Goal: Task Accomplishment & Management: Manage account settings

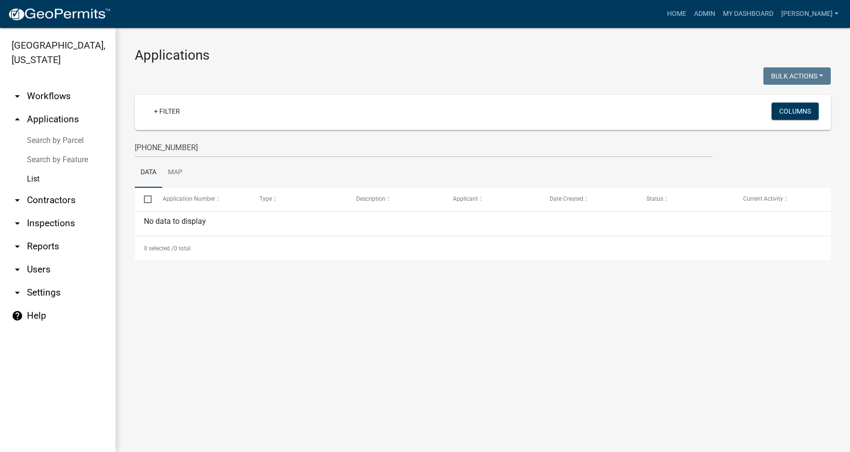
click at [40, 97] on link "arrow_drop_down Workflows" at bounding box center [57, 96] width 115 height 23
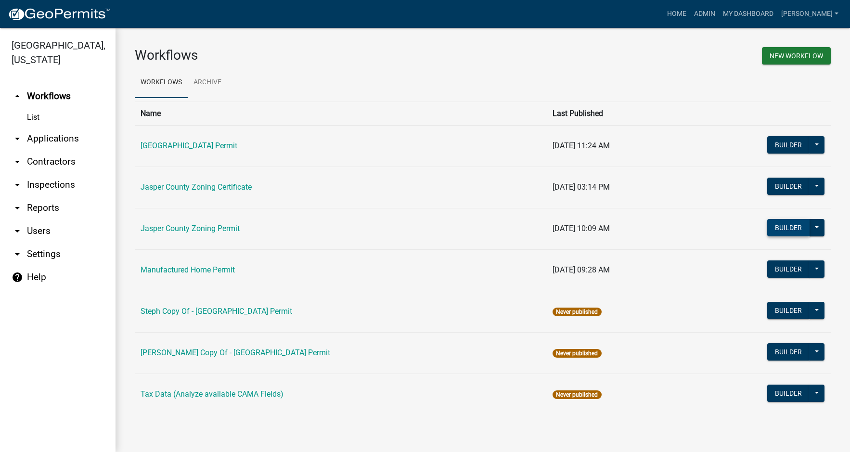
click at [786, 226] on button "Builder" at bounding box center [788, 227] width 42 height 17
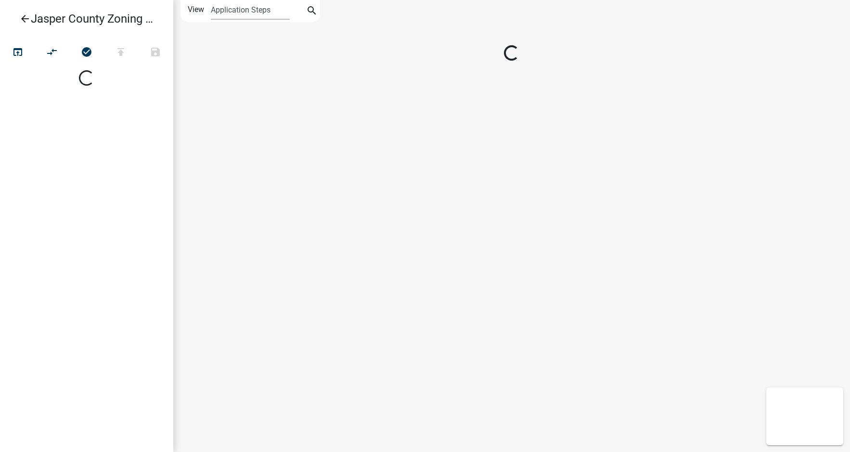
select select
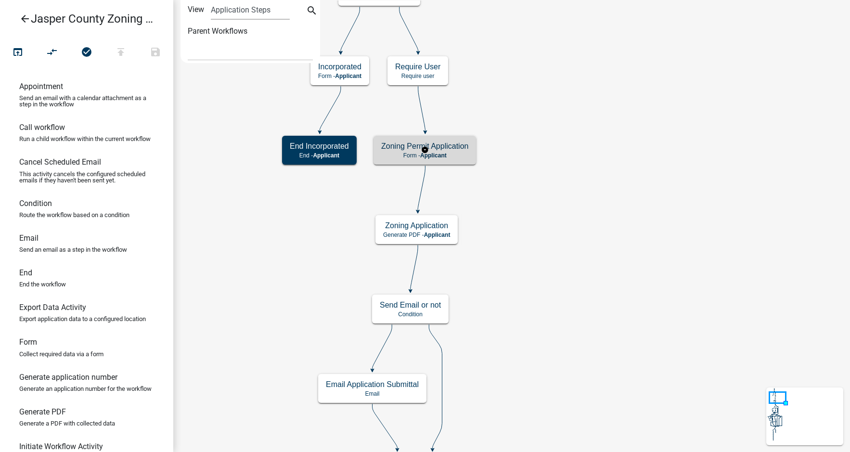
click at [446, 150] on h5 "Zoning Permit Application" at bounding box center [424, 145] width 87 height 9
click at [447, 152] on p "Form - Applicant" at bounding box center [424, 155] width 87 height 7
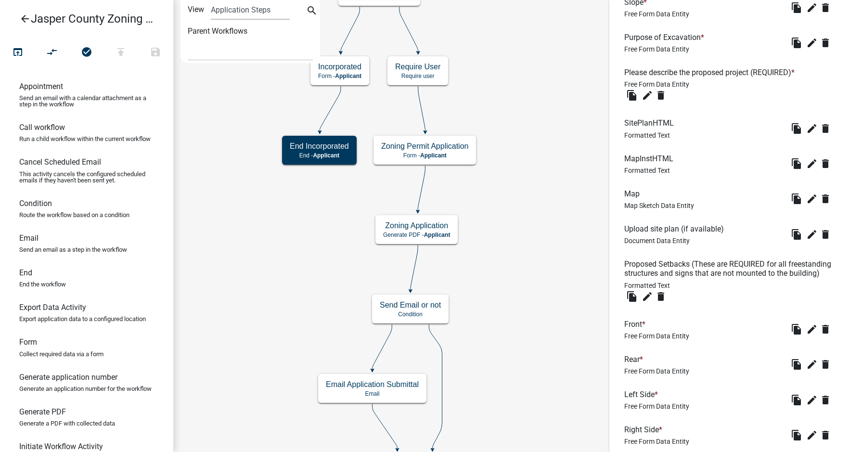
scroll to position [1684, 0]
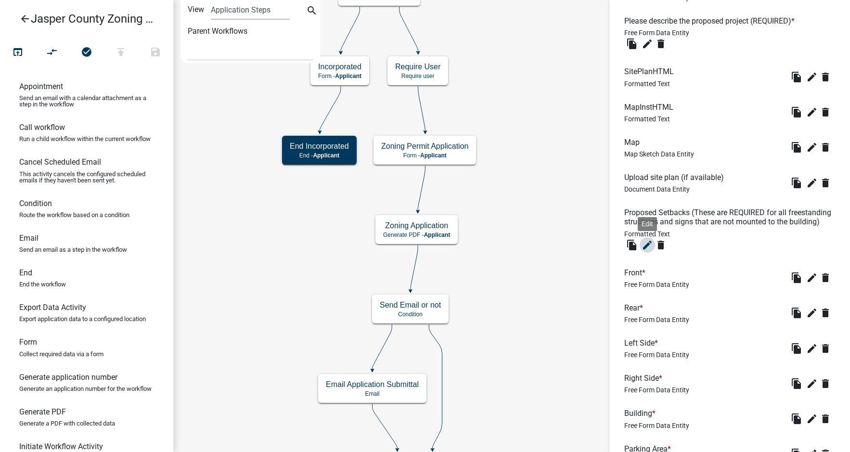
click at [646, 251] on icon "edit" at bounding box center [647, 245] width 12 height 12
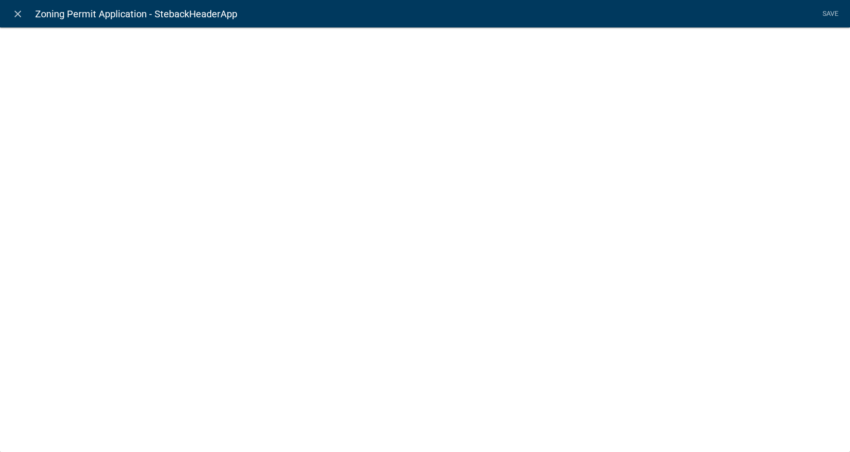
select select "rich-text"
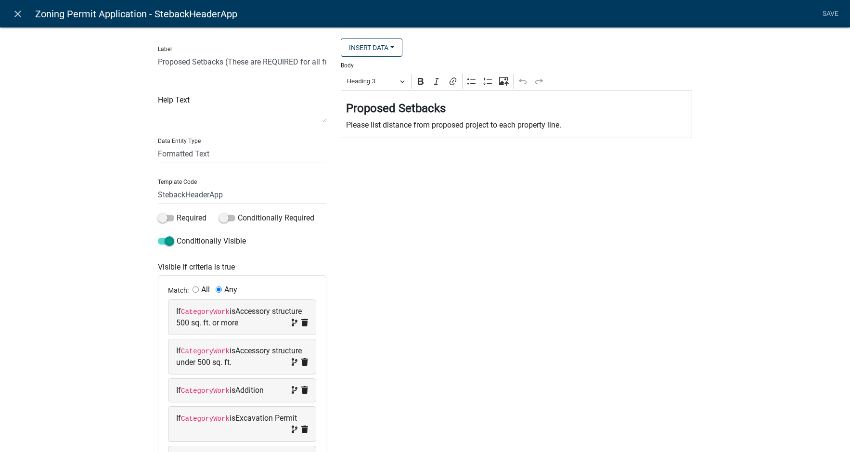
click at [422, 142] on div "Insert Data Acres Address: Fee Recipients Full Mailing Address: City Email Addr…" at bounding box center [516, 312] width 366 height 549
click at [16, 12] on icon "close" at bounding box center [18, 14] width 12 height 12
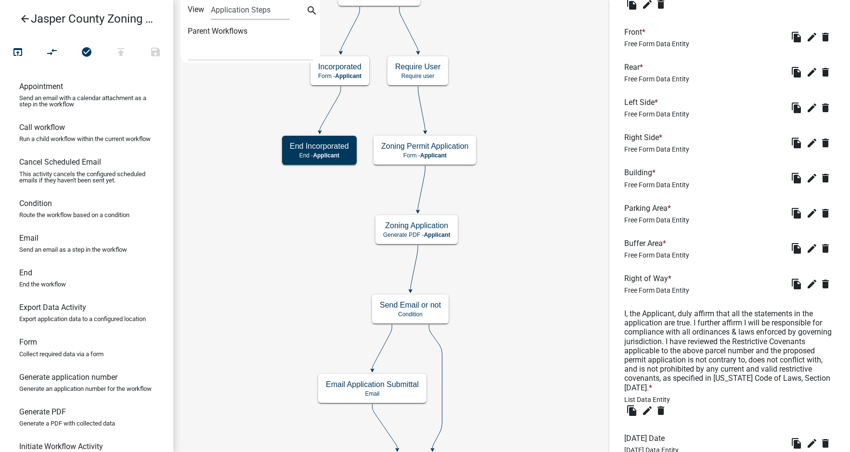
scroll to position [2085, 0]
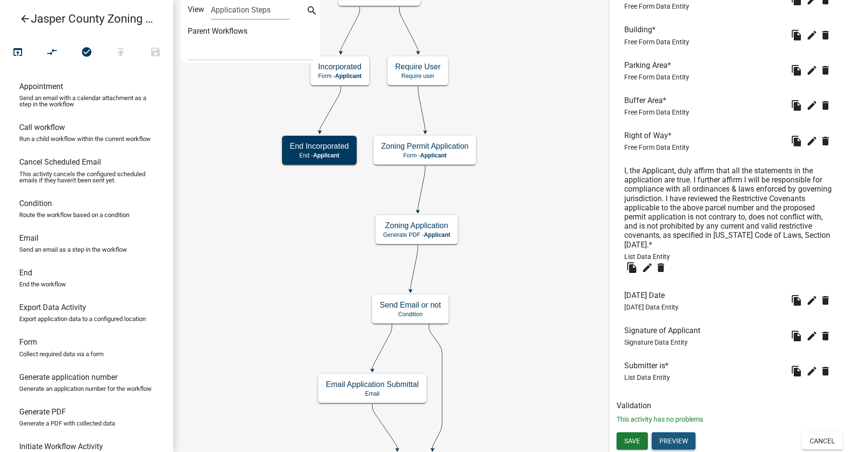
click at [675, 440] on button "Preview" at bounding box center [673, 440] width 44 height 17
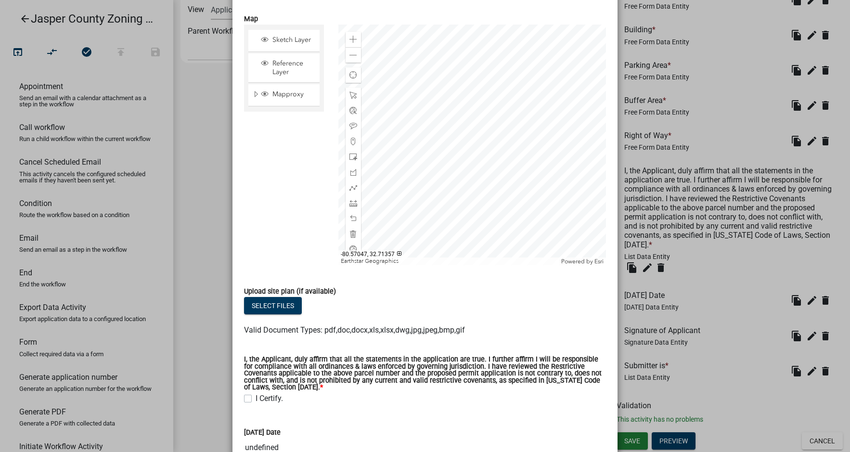
scroll to position [1997, 0]
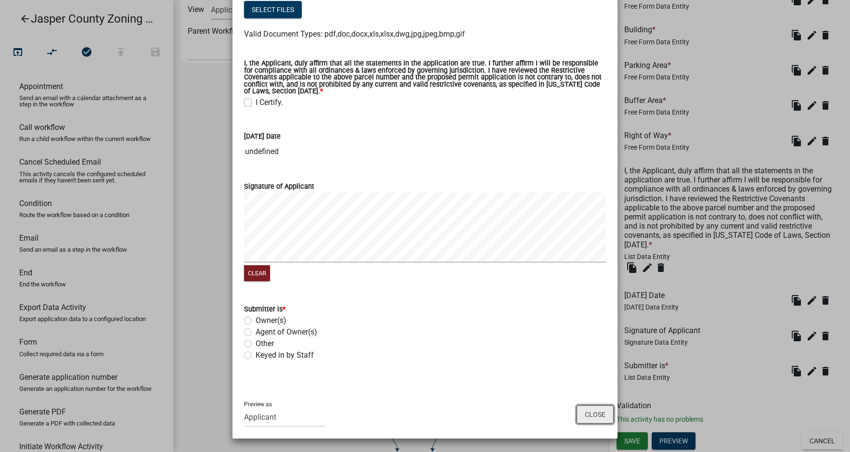
click at [592, 415] on button "Close" at bounding box center [594, 414] width 37 height 18
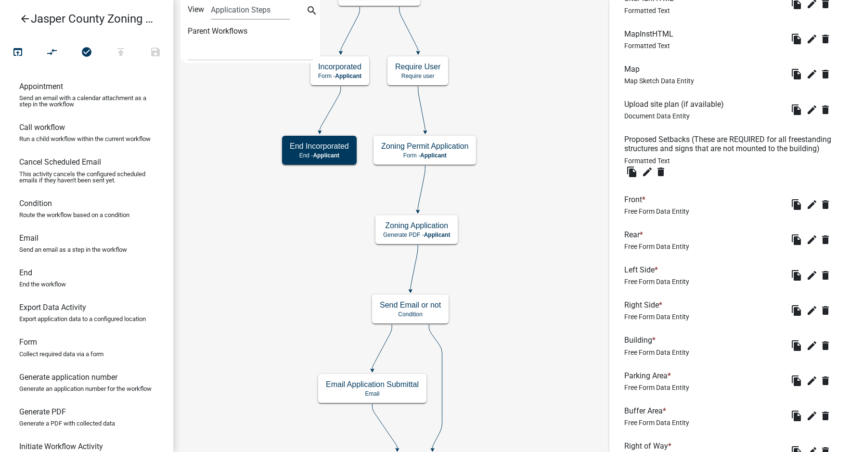
scroll to position [1749, 0]
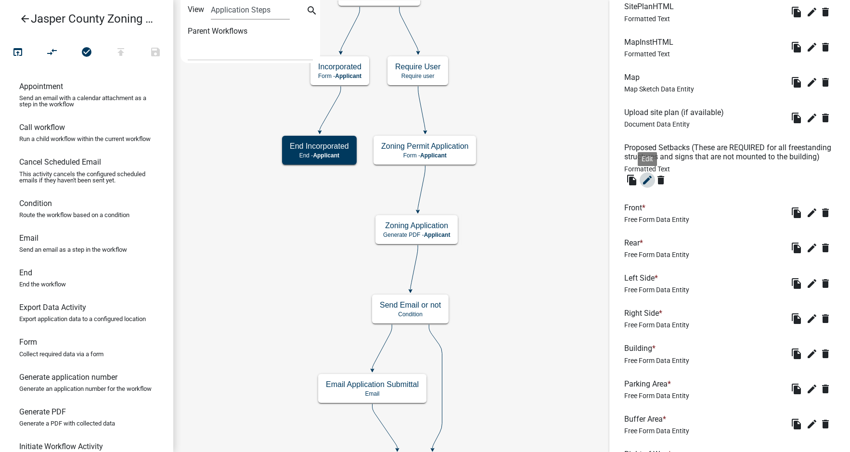
click at [647, 186] on icon "edit" at bounding box center [647, 180] width 12 height 12
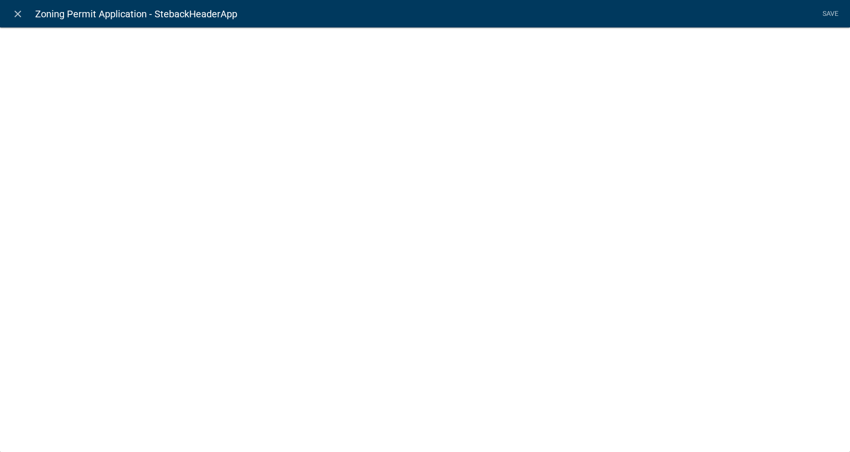
select select "rich-text"
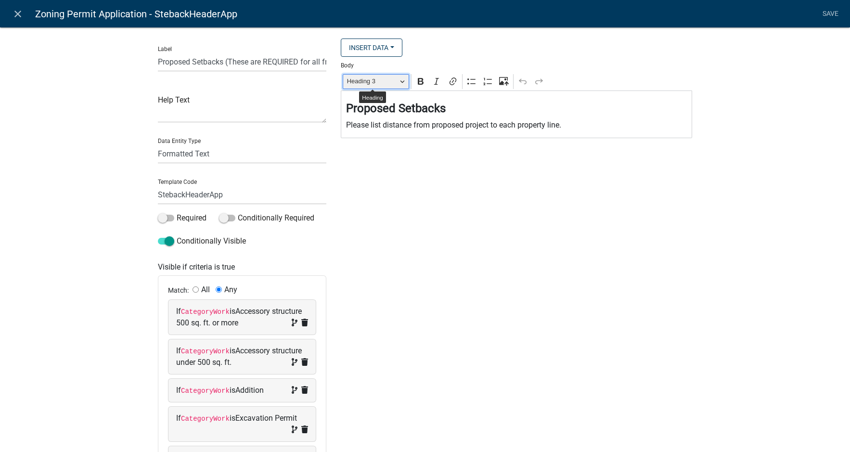
click at [399, 79] on button "Heading 3" at bounding box center [376, 81] width 66 height 15
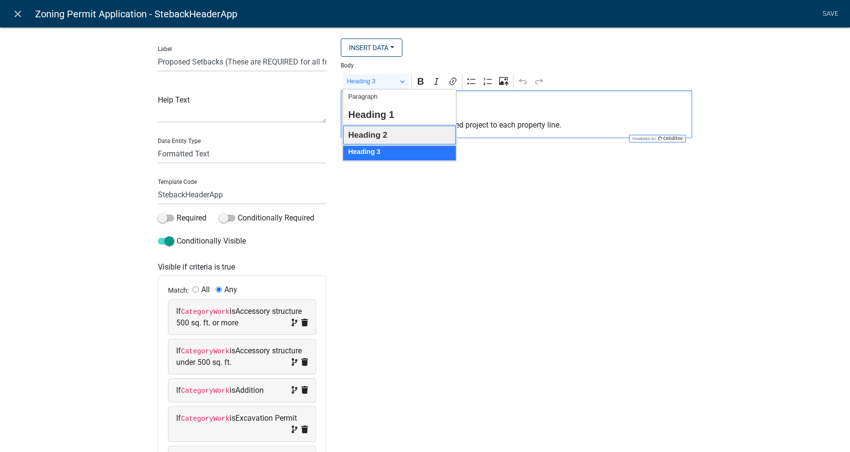
click at [386, 134] on button "Heading 2" at bounding box center [399, 135] width 113 height 19
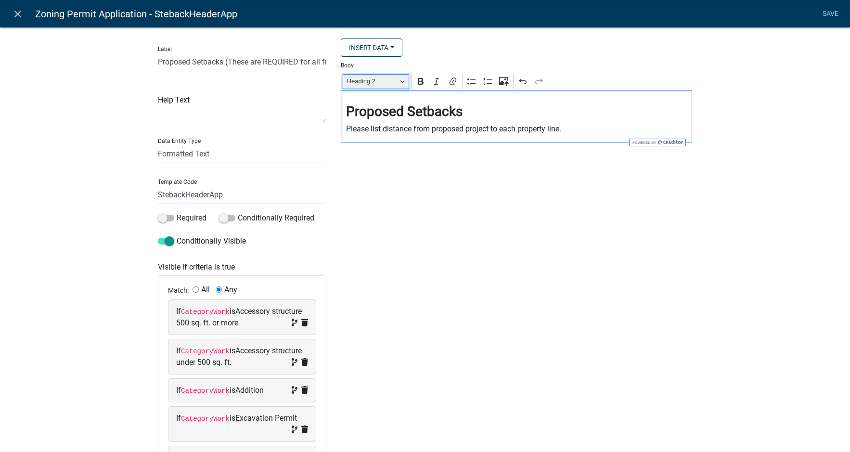
click at [399, 81] on button "Heading 2" at bounding box center [376, 81] width 66 height 15
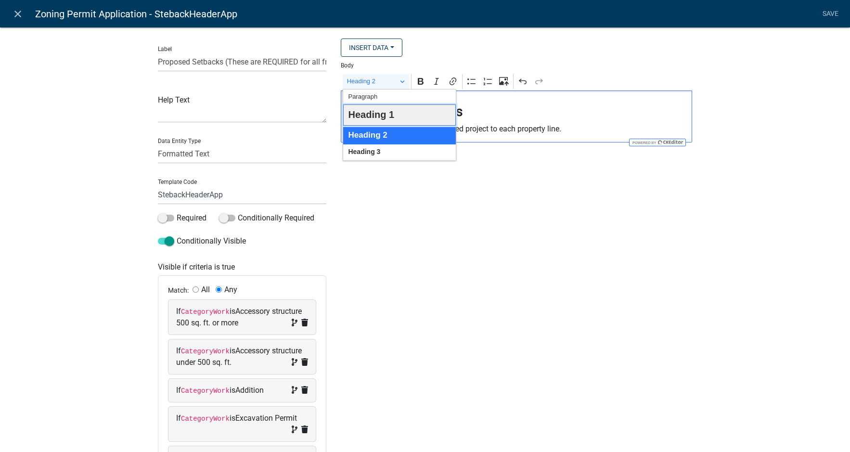
click at [382, 113] on span "Heading 1" at bounding box center [371, 115] width 46 height 18
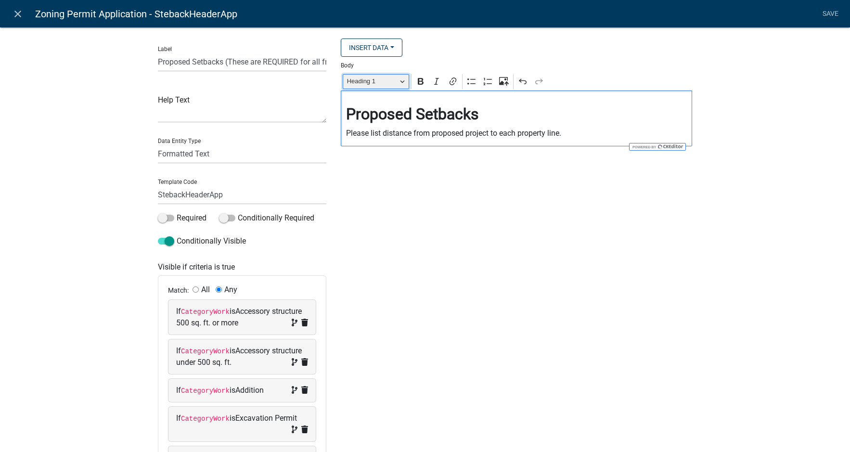
click at [401, 81] on button "Heading 1" at bounding box center [376, 81] width 66 height 15
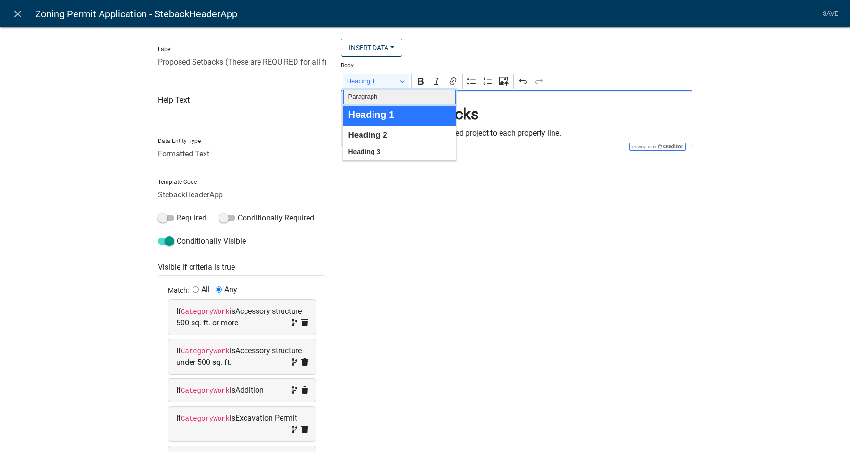
click at [380, 100] on button "Paragraph" at bounding box center [399, 96] width 113 height 15
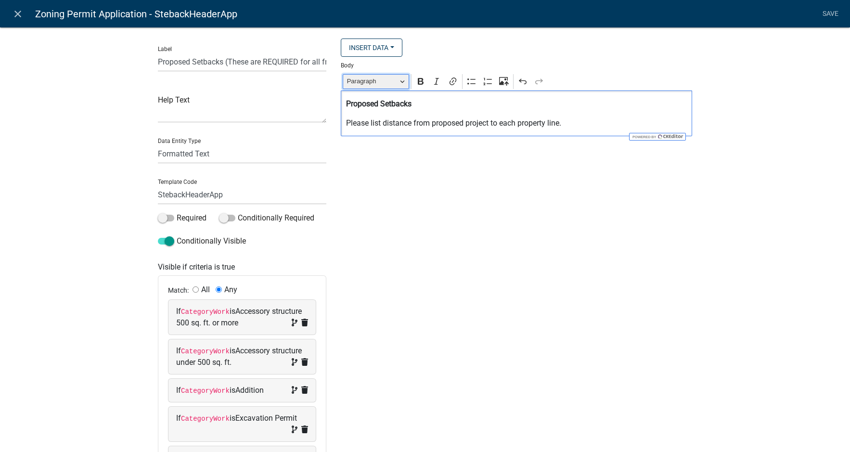
click at [401, 80] on button "Paragraph" at bounding box center [376, 81] width 66 height 15
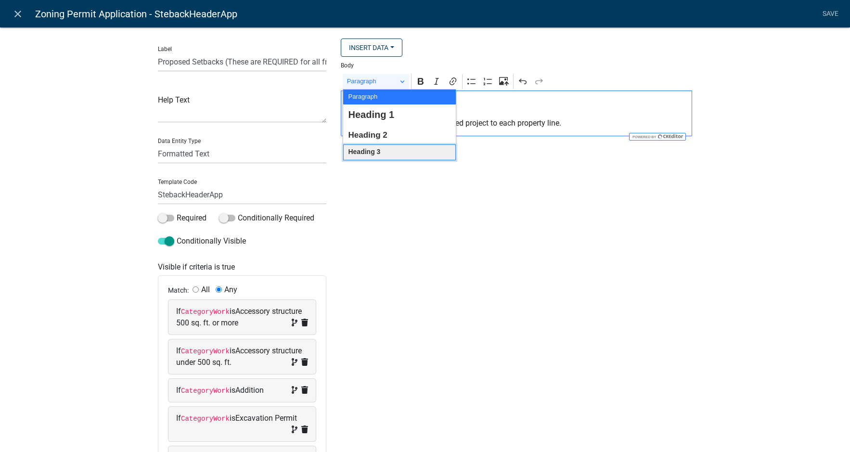
click at [382, 151] on button "Heading 3" at bounding box center [399, 152] width 113 height 16
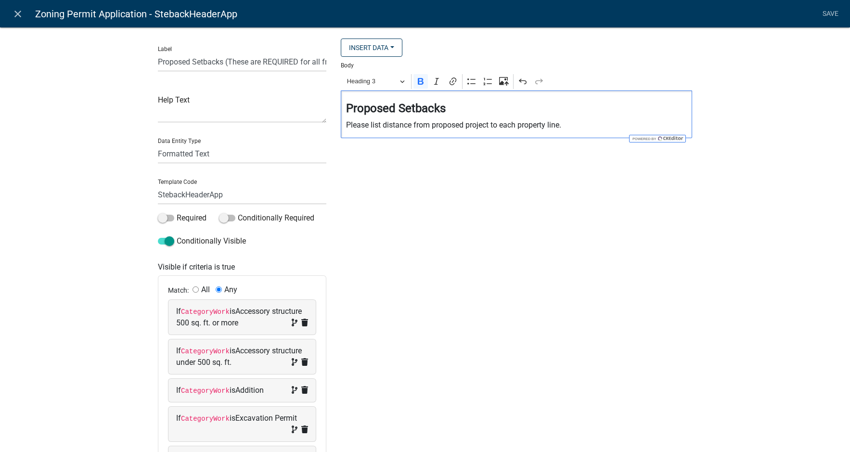
click at [457, 109] on h4 "⁠⁠⁠⁠⁠⁠⁠ Proposed Setbacks" at bounding box center [516, 109] width 341 height 14
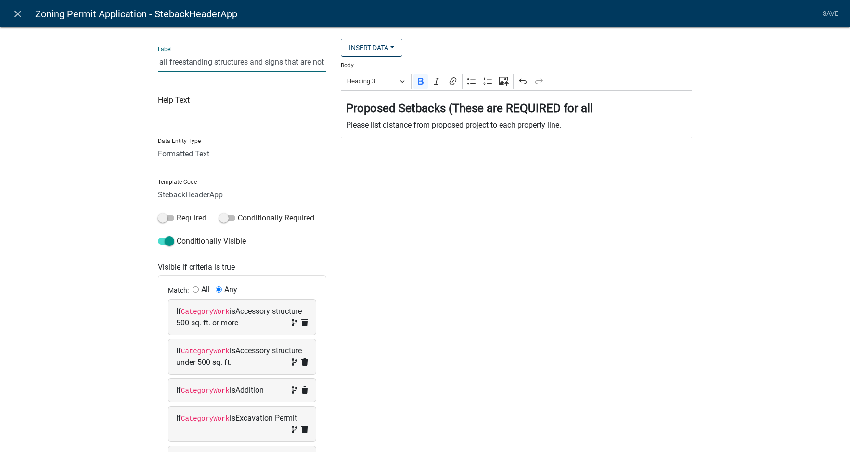
scroll to position [0, 239]
drag, startPoint x: 222, startPoint y: 63, endPoint x: 393, endPoint y: 60, distance: 170.3
click at [393, 60] on div "Label Proposed Setbacks (These are REQUIRED for all freestanding structures and…" at bounding box center [425, 312] width 548 height 549
type input "Proposed Setbacks"
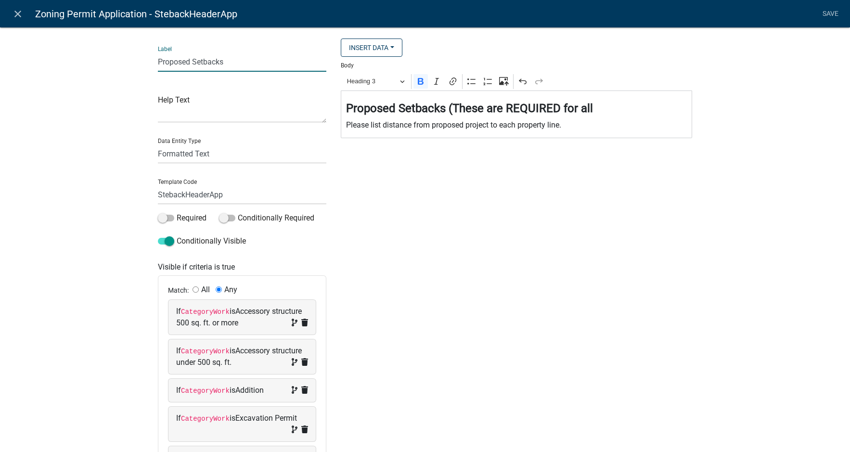
click at [591, 110] on h4 "Proposed Setbacks (These are REQUIRED for all" at bounding box center [516, 109] width 341 height 14
drag, startPoint x: 445, startPoint y: 109, endPoint x: 608, endPoint y: 109, distance: 162.6
click at [608, 109] on h4 "Proposed Setbacks (These are REQUIRED for all" at bounding box center [516, 109] width 341 height 14
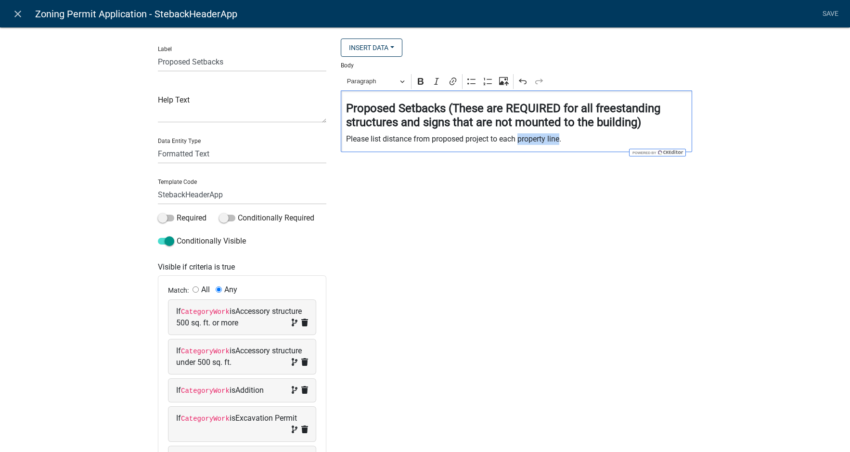
drag, startPoint x: 517, startPoint y: 139, endPoint x: 559, endPoint y: 140, distance: 41.4
click at [559, 140] on p "Please list distance from proposed project to each property line." at bounding box center [516, 139] width 341 height 12
click at [833, 9] on link "Save" at bounding box center [830, 14] width 24 height 18
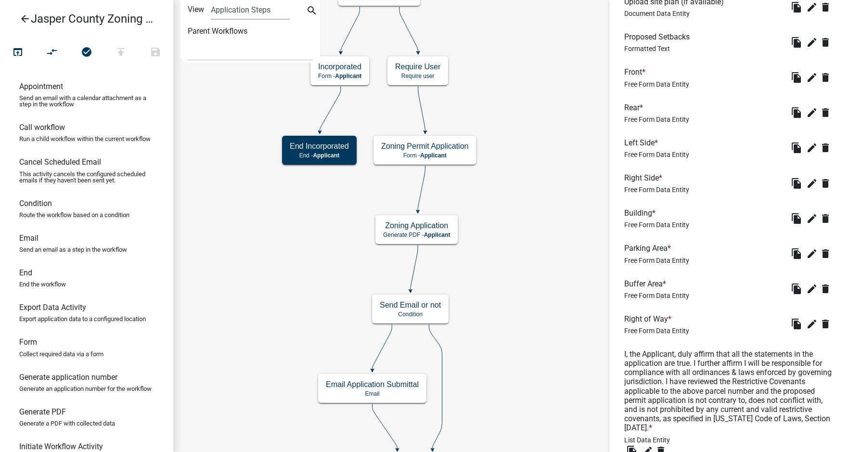
scroll to position [1811, 0]
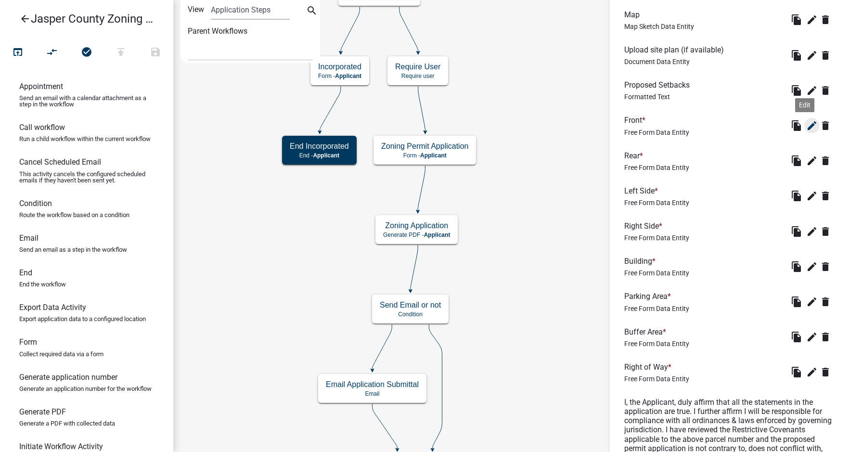
click at [806, 131] on icon "edit" at bounding box center [812, 126] width 12 height 12
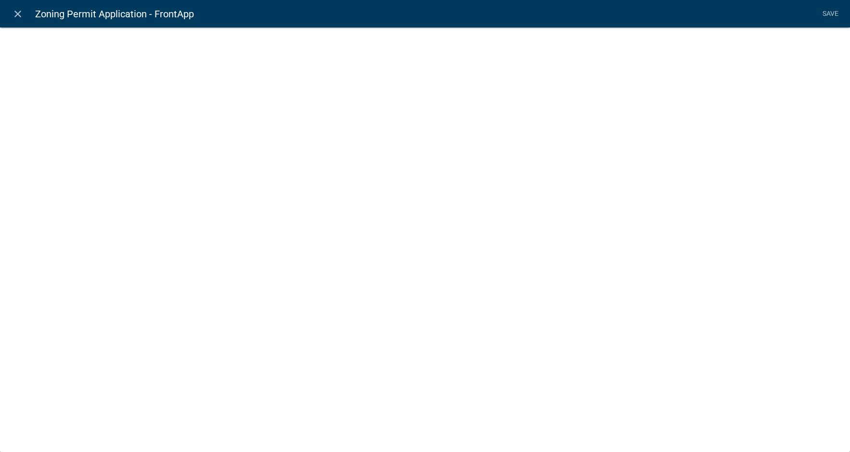
select select
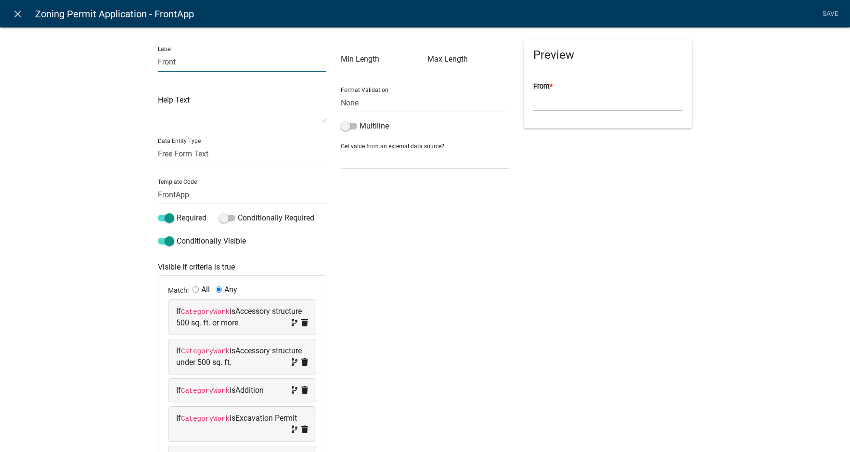
click at [184, 59] on input "Front" at bounding box center [242, 62] width 168 height 20
type input "Front Property Line"
click at [828, 11] on link "Save" at bounding box center [830, 14] width 24 height 18
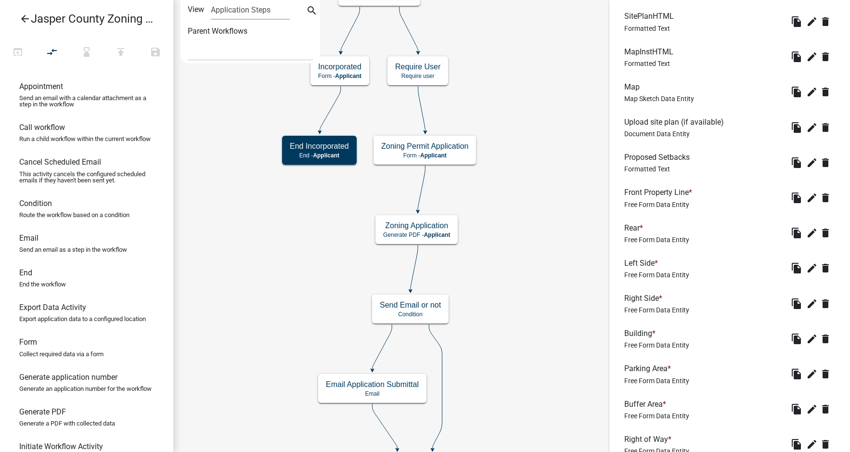
scroll to position [1876, 0]
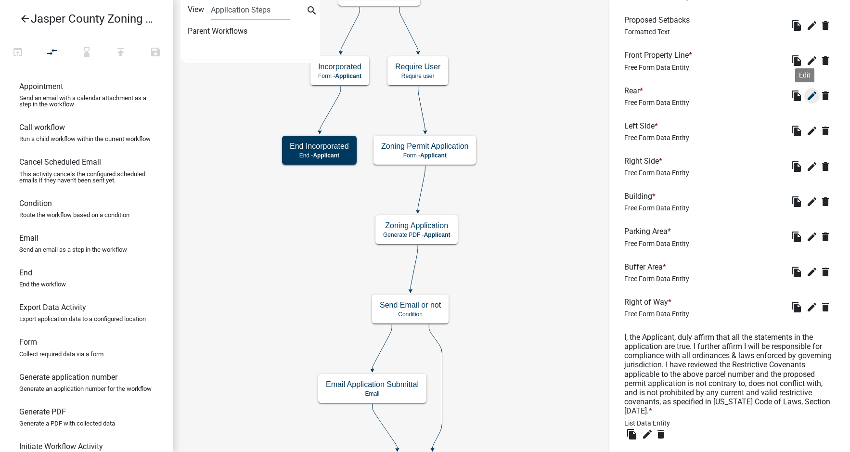
click at [806, 102] on icon "edit" at bounding box center [812, 96] width 12 height 12
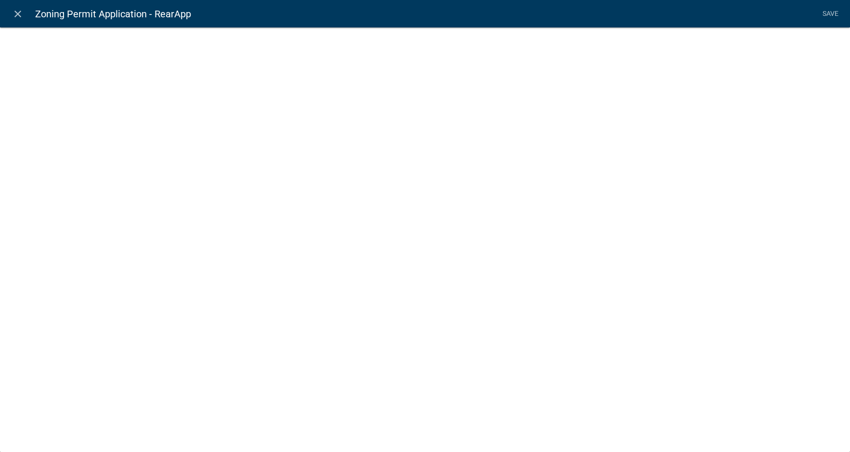
select select
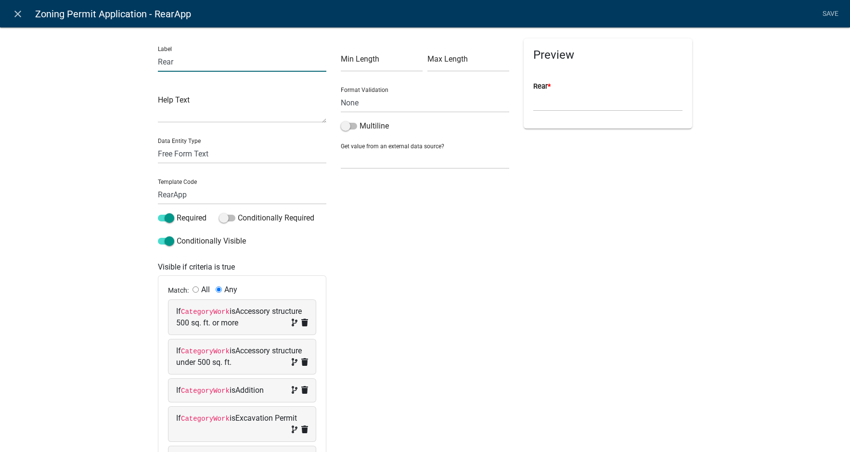
click at [194, 64] on input "Rear" at bounding box center [242, 62] width 168 height 20
type input "Rear Property Line"
click at [832, 13] on link "Save" at bounding box center [830, 14] width 24 height 18
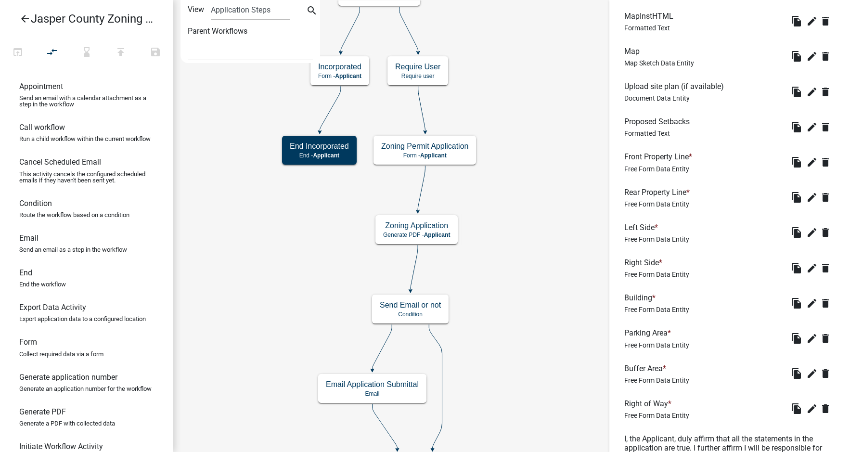
scroll to position [1780, 0]
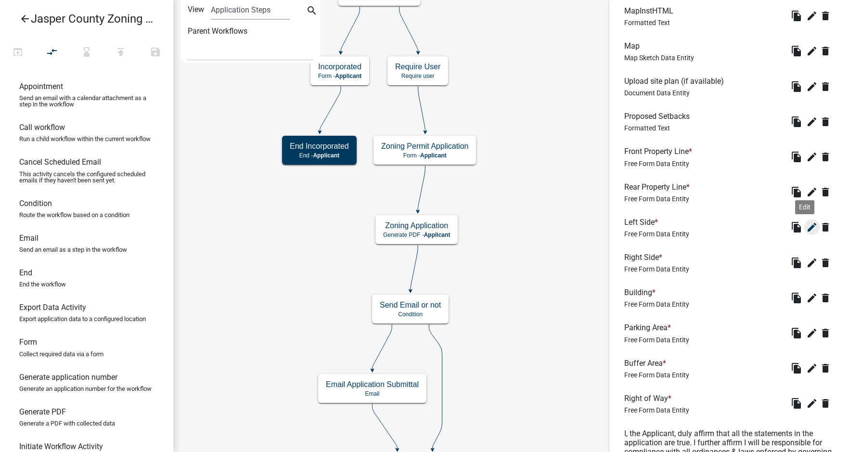
click at [806, 233] on icon "edit" at bounding box center [812, 227] width 12 height 12
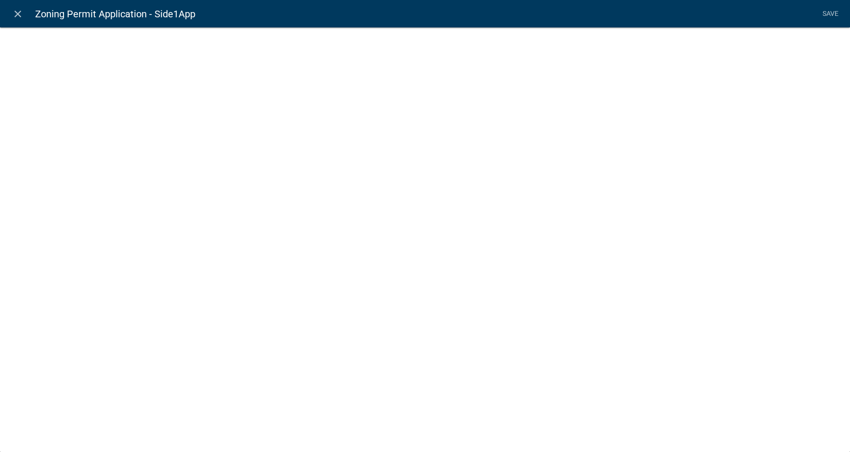
select select
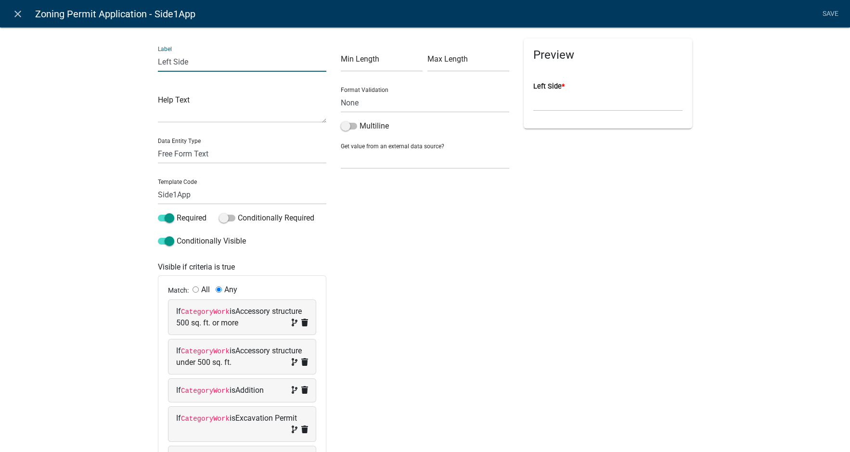
drag, startPoint x: 170, startPoint y: 58, endPoint x: 188, endPoint y: 61, distance: 17.5
click at [188, 61] on input "Left Side" at bounding box center [242, 62] width 168 height 20
type input "Left Property Line"
click at [828, 16] on link "Save" at bounding box center [830, 14] width 24 height 18
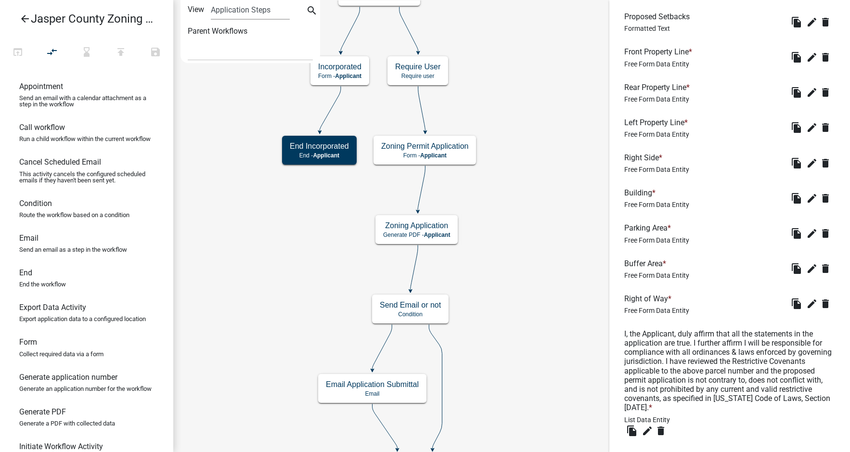
scroll to position [1876, 0]
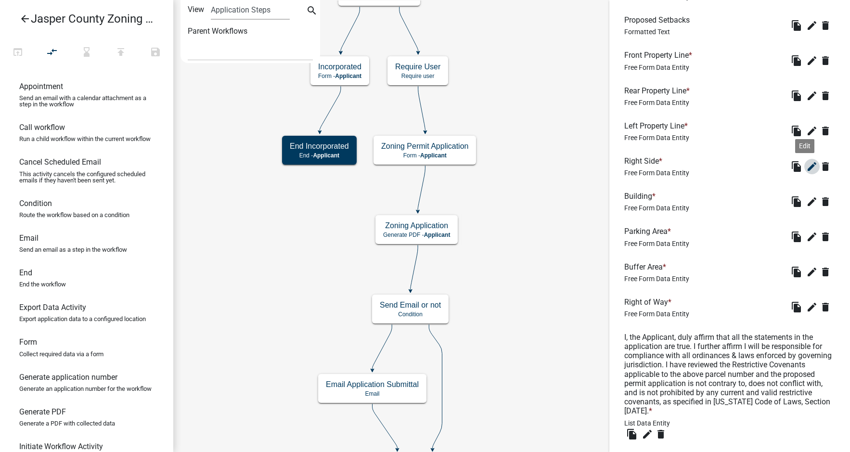
click at [806, 172] on icon "edit" at bounding box center [812, 167] width 12 height 12
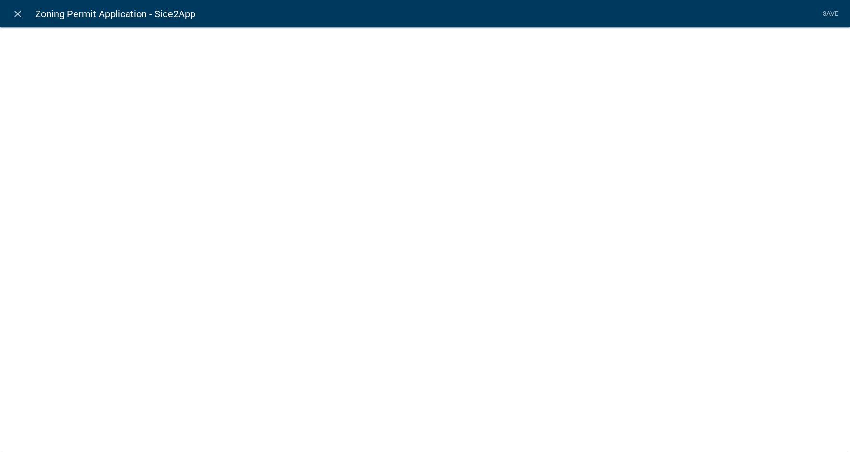
select select
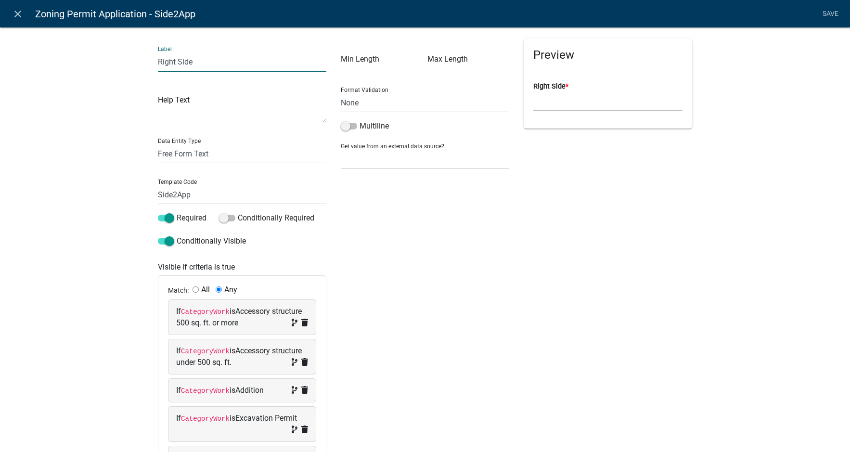
drag, startPoint x: 175, startPoint y: 61, endPoint x: 191, endPoint y: 64, distance: 16.6
click at [191, 64] on input "Right Side" at bounding box center [242, 62] width 168 height 20
type input "Right Property Line"
click at [825, 15] on link "Save" at bounding box center [830, 14] width 24 height 18
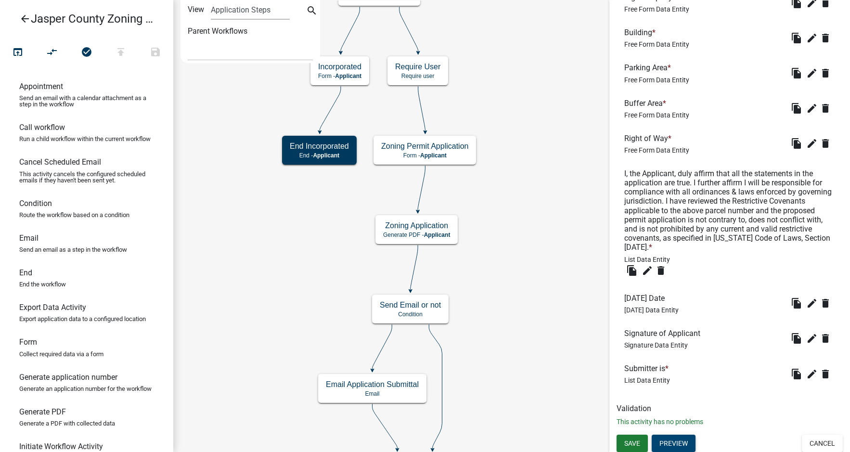
scroll to position [2052, 0]
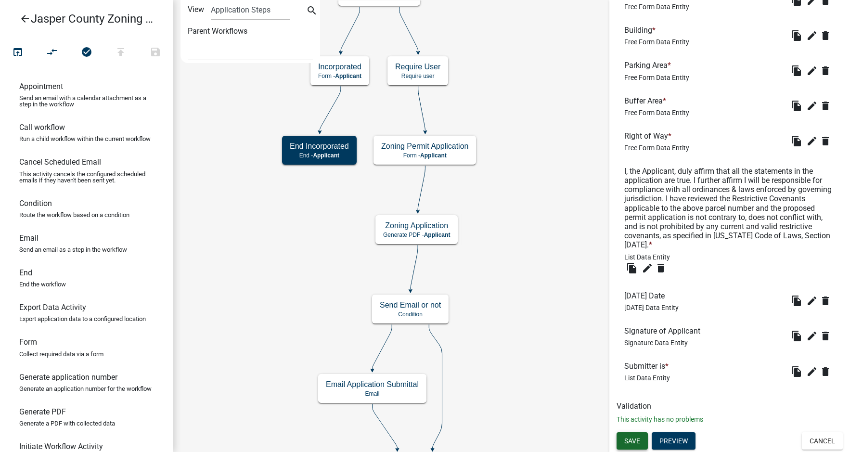
click at [635, 439] on span "Save" at bounding box center [632, 441] width 16 height 8
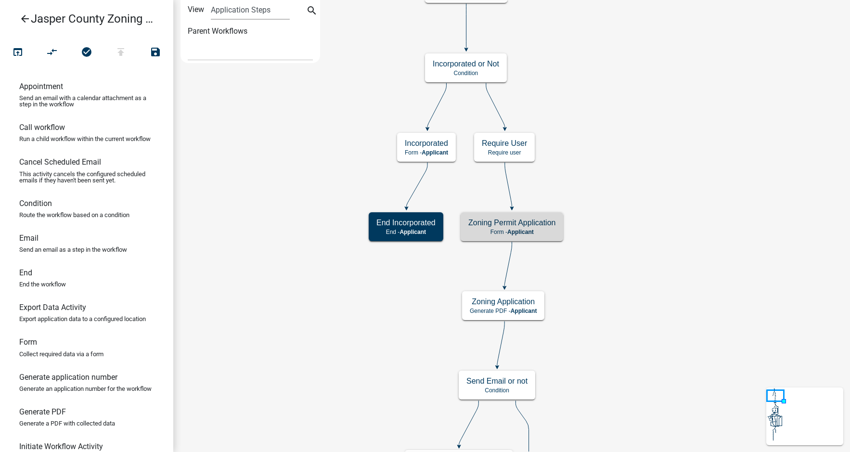
scroll to position [0, 0]
click at [121, 53] on icon "publish" at bounding box center [121, 52] width 12 height 13
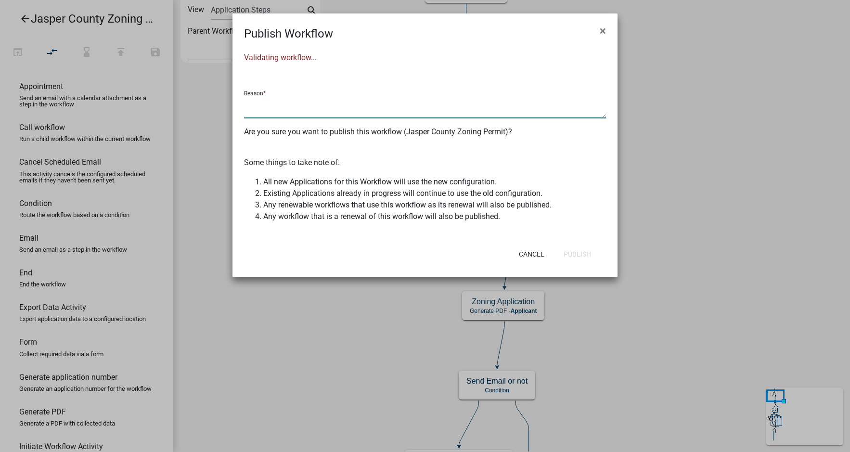
click at [297, 108] on textarea at bounding box center [425, 107] width 362 height 22
type textarea "Changes to wording of Setback portion"
click at [580, 253] on button "Publish" at bounding box center [577, 253] width 43 height 17
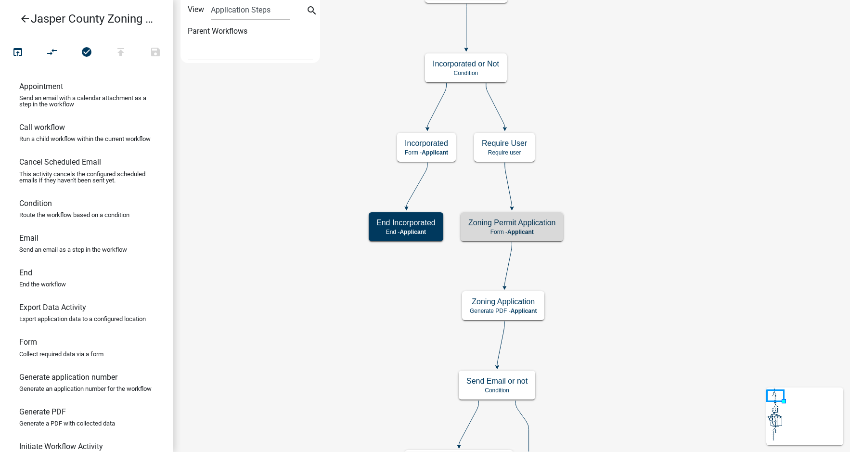
click at [22, 17] on icon "arrow_back" at bounding box center [25, 19] width 12 height 13
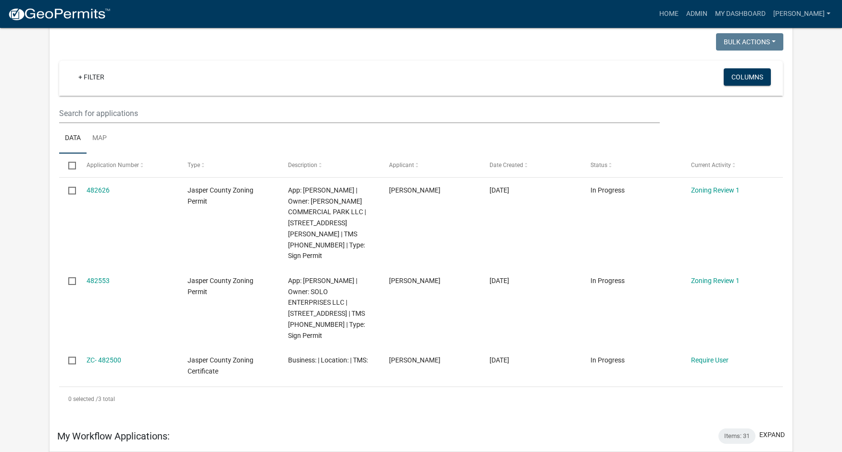
scroll to position [96, 0]
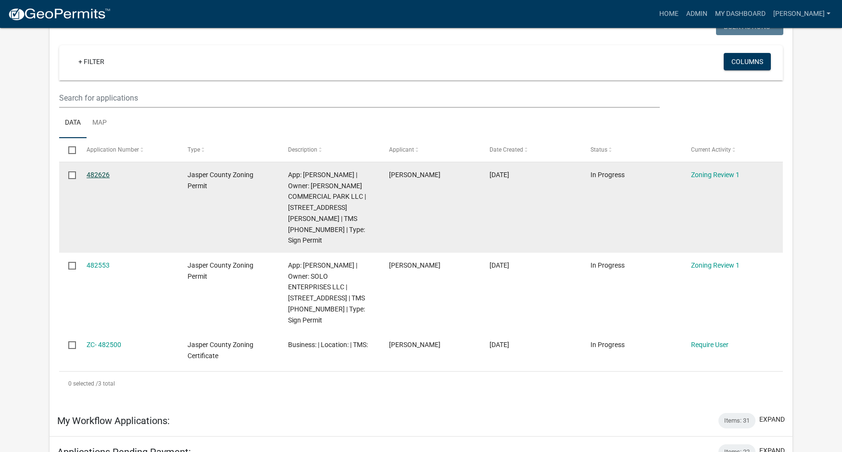
click at [100, 174] on link "482626" at bounding box center [98, 175] width 23 height 8
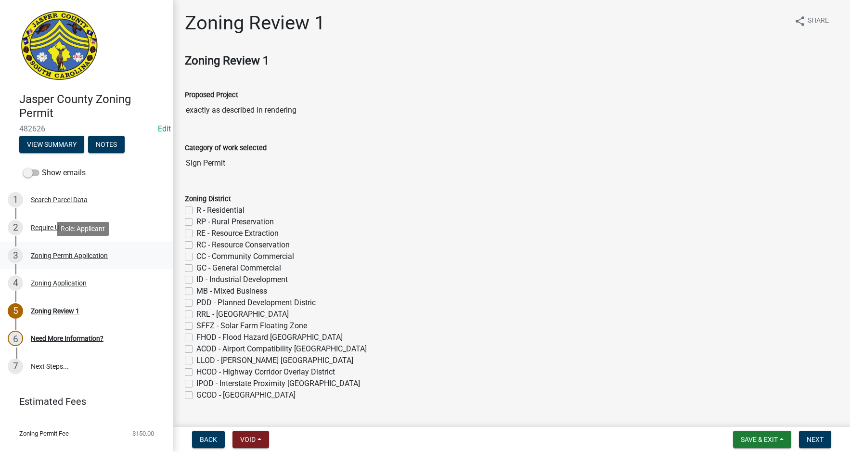
click at [57, 251] on div "3 Zoning Permit Application" at bounding box center [83, 255] width 150 height 15
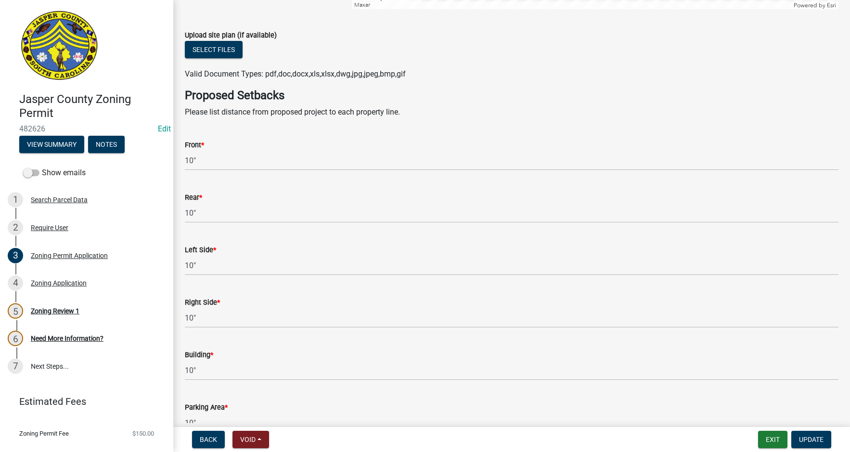
scroll to position [2550, 0]
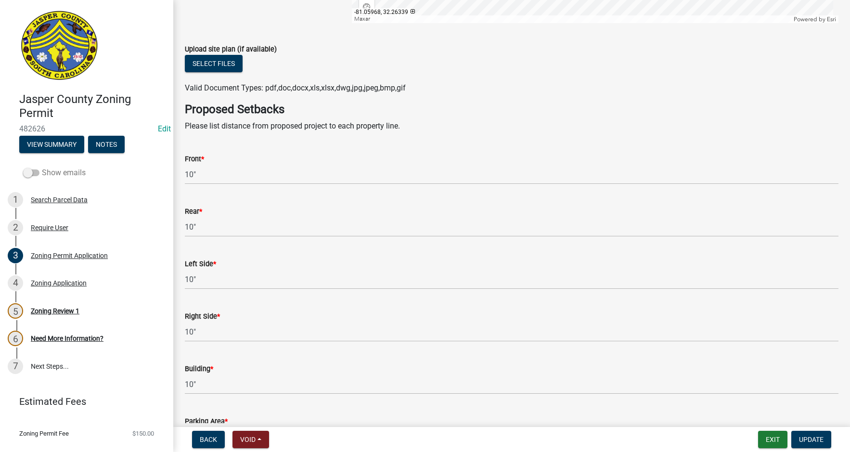
click at [36, 172] on span at bounding box center [31, 172] width 16 height 7
click at [42, 167] on input "Show emails" at bounding box center [42, 167] width 0 height 0
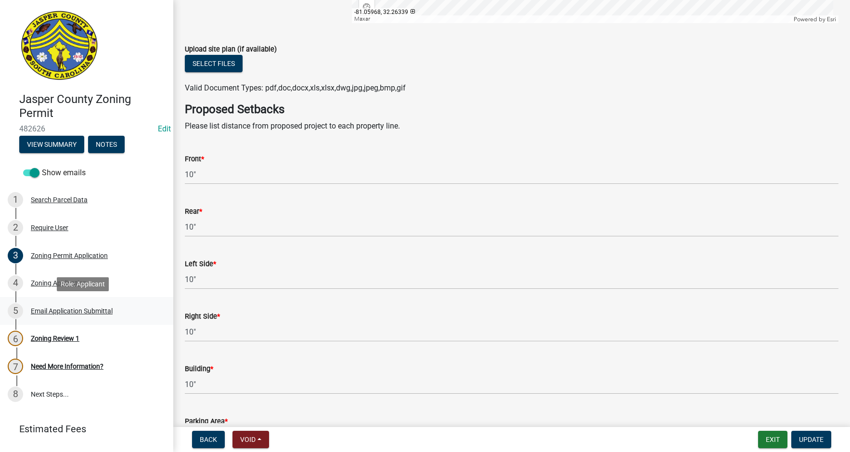
click at [60, 311] on div "Email Application Submittal" at bounding box center [72, 310] width 82 height 7
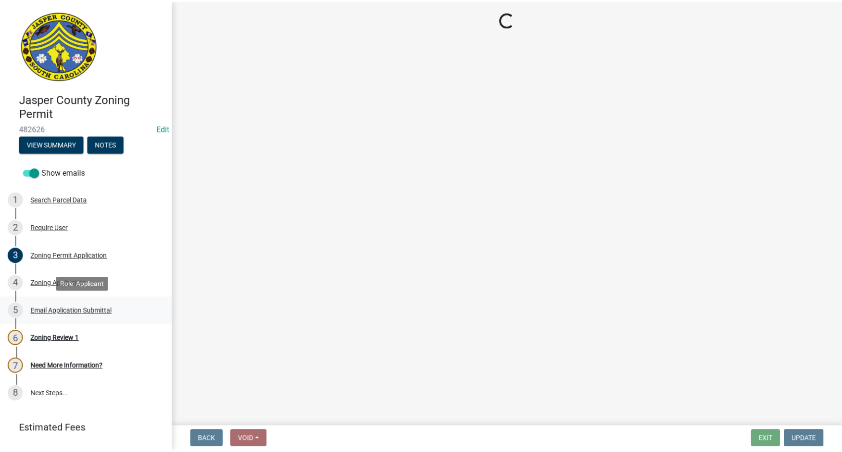
scroll to position [0, 0]
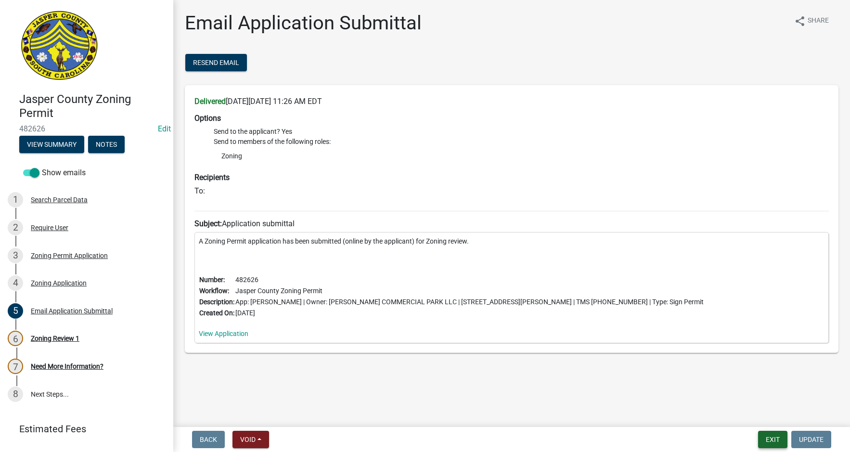
click at [768, 437] on button "Exit" at bounding box center [772, 439] width 29 height 17
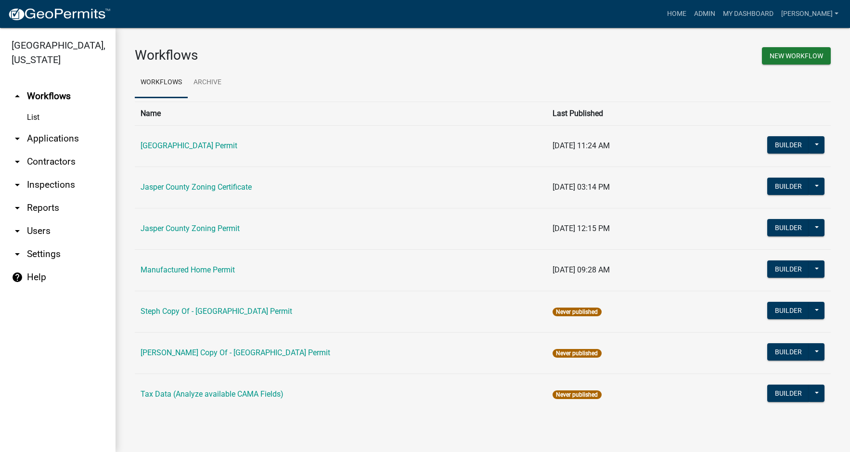
click at [37, 140] on link "arrow_drop_down Applications" at bounding box center [57, 138] width 115 height 23
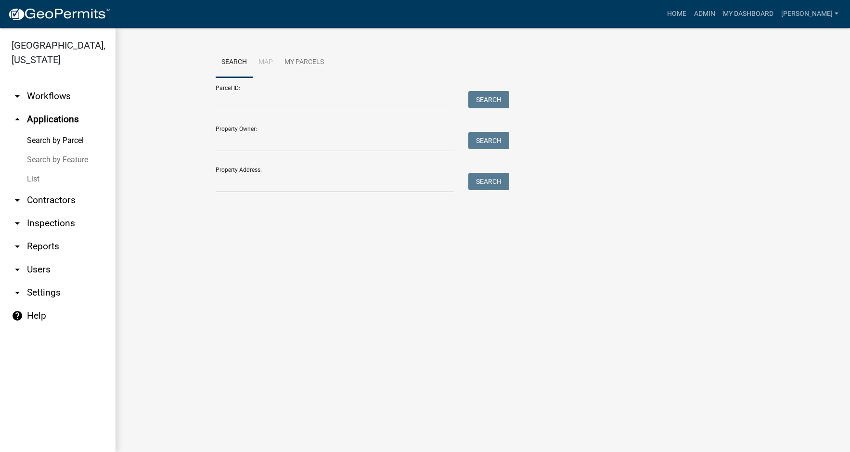
click at [38, 181] on link "List" at bounding box center [57, 178] width 115 height 19
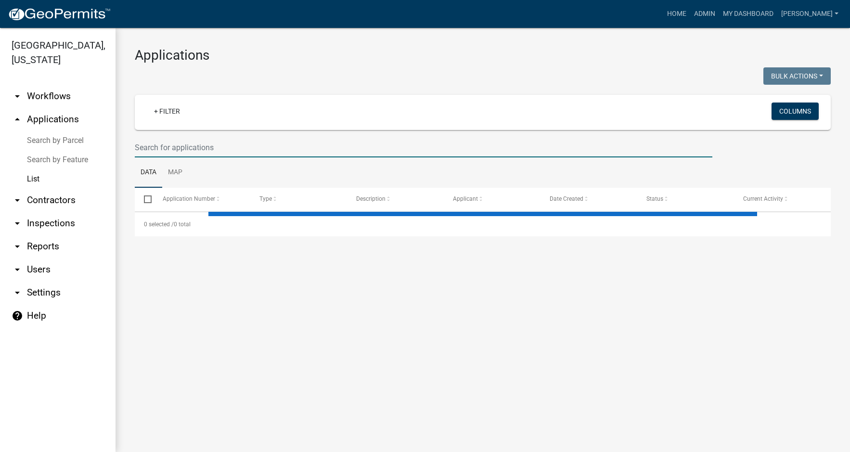
click at [190, 148] on input "text" at bounding box center [423, 148] width 577 height 20
select select "3: 100"
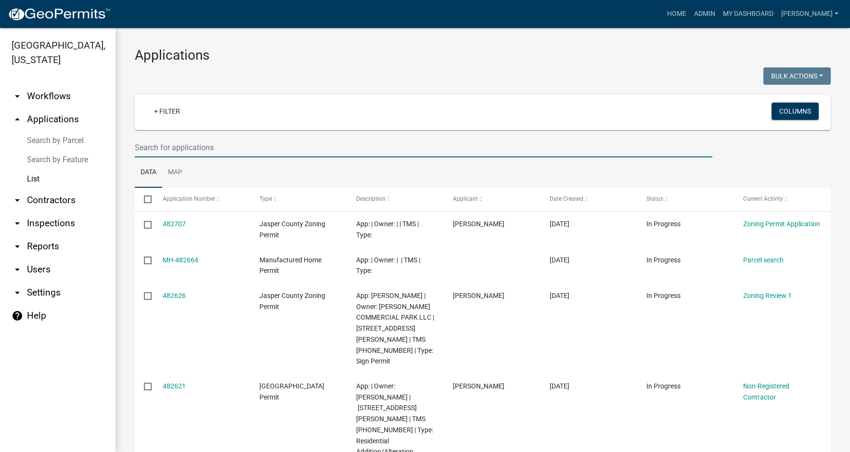
click at [215, 144] on input "text" at bounding box center [423, 148] width 577 height 20
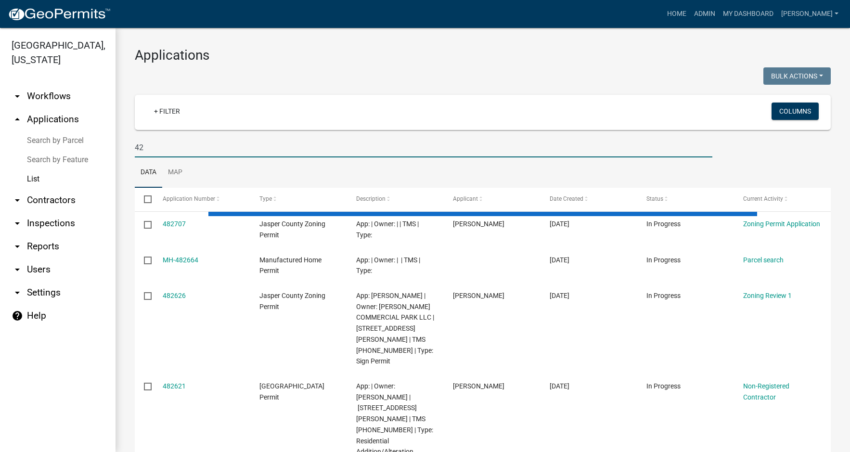
type input "4"
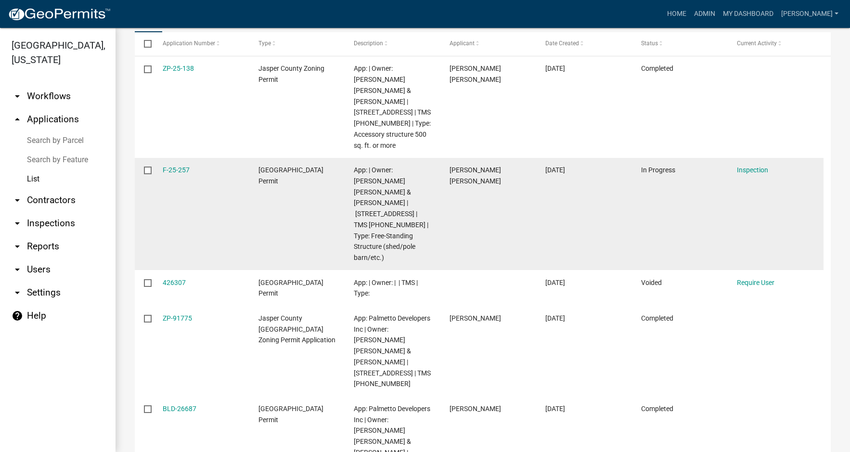
scroll to position [146, 0]
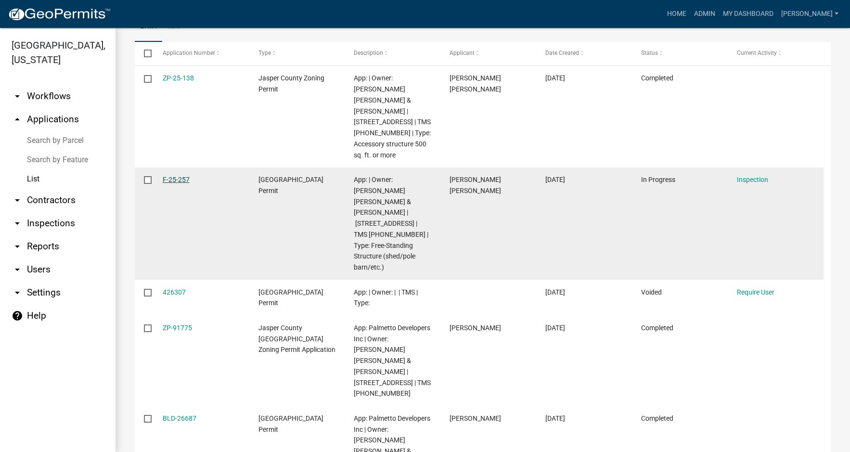
type input "2225 honey hill"
click at [173, 176] on link "F-25-257" at bounding box center [176, 180] width 27 height 8
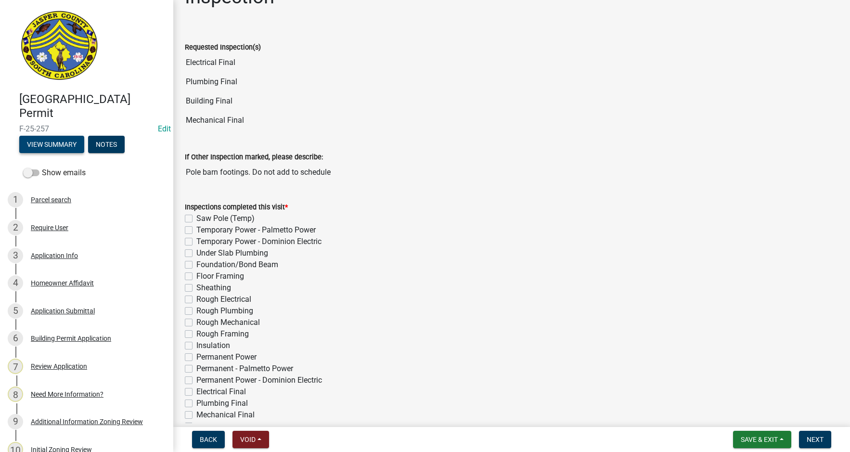
scroll to position [48, 0]
click at [46, 144] on button "View Summary" at bounding box center [51, 144] width 65 height 17
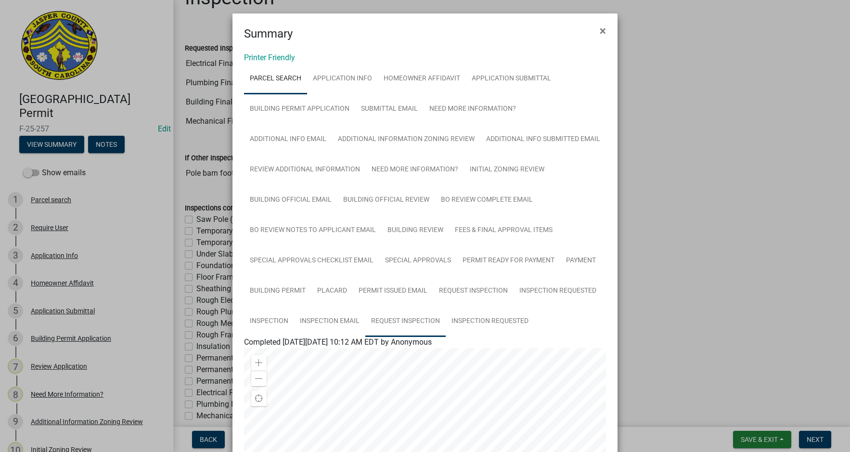
click at [398, 320] on link "Request Inspection" at bounding box center [405, 321] width 80 height 31
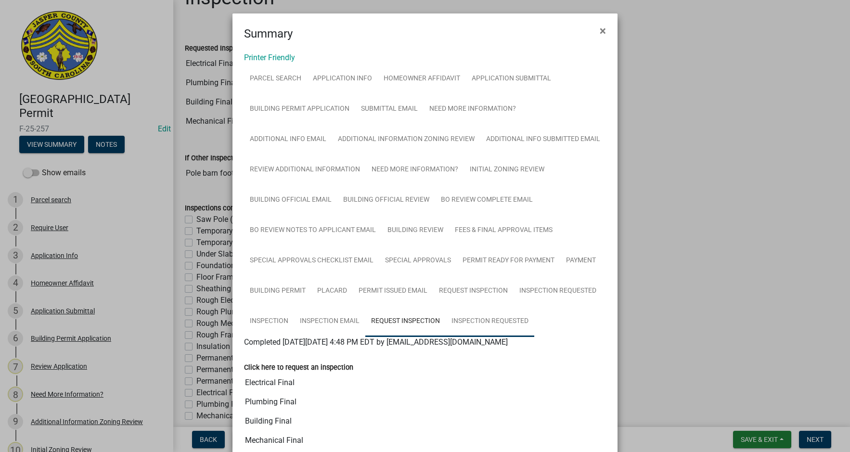
click at [489, 321] on link "Inspection Requested" at bounding box center [489, 321] width 89 height 31
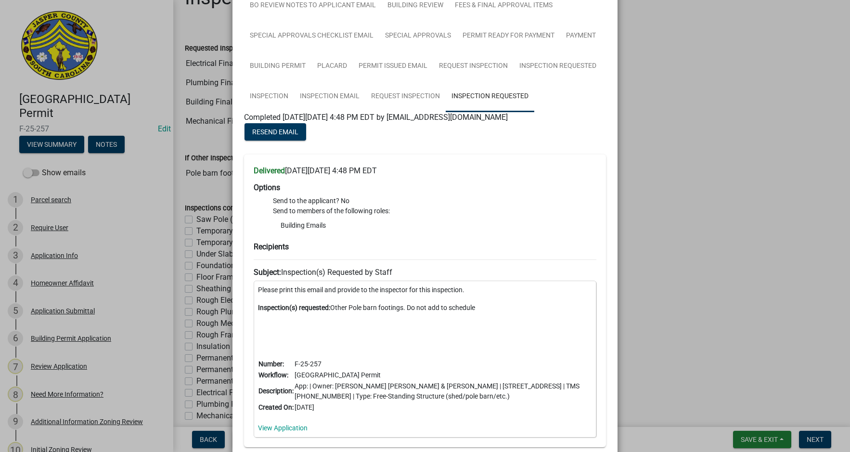
scroll to position [241, 0]
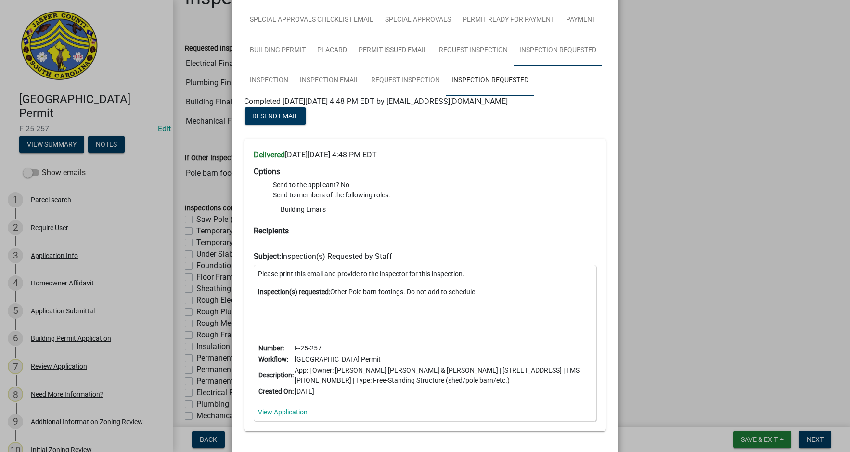
click at [526, 52] on link "Inspection Requested" at bounding box center [557, 50] width 89 height 31
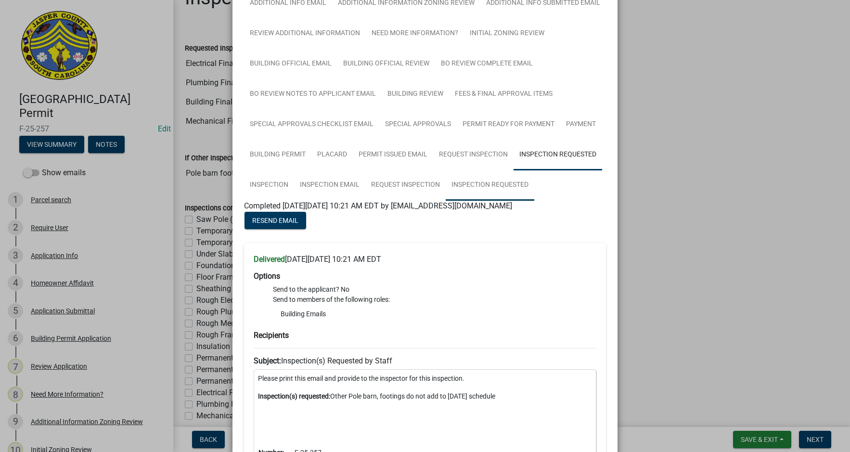
scroll to position [144, 0]
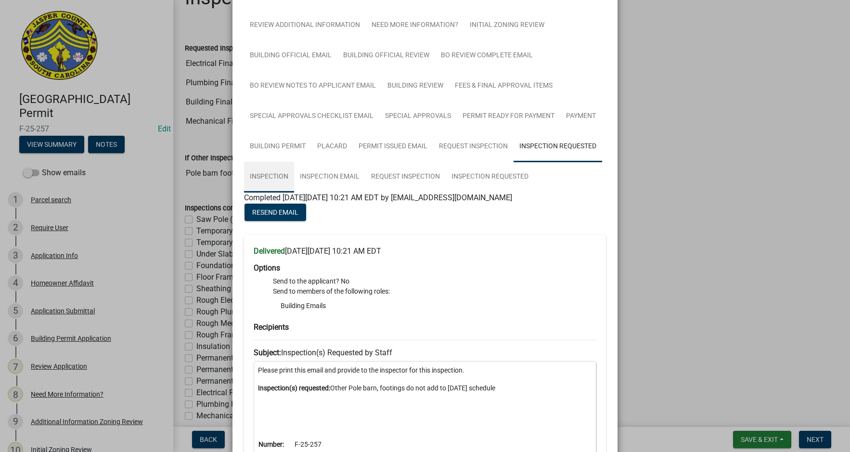
click at [267, 175] on link "Inspection" at bounding box center [269, 177] width 50 height 31
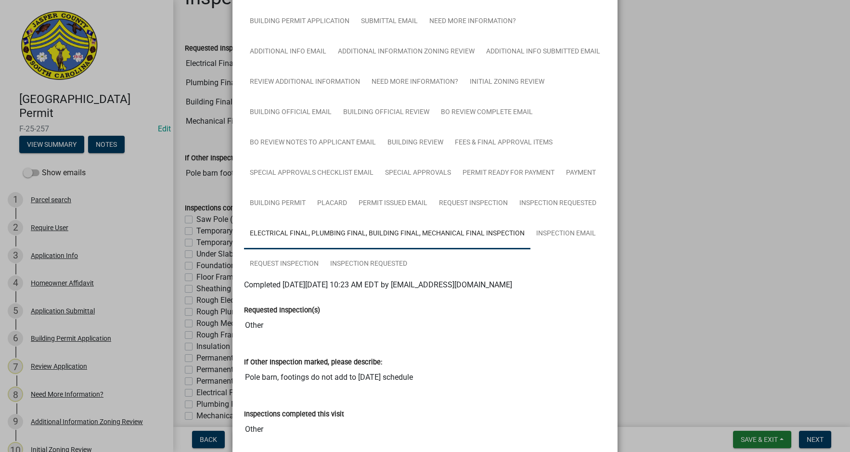
scroll to position [96, 0]
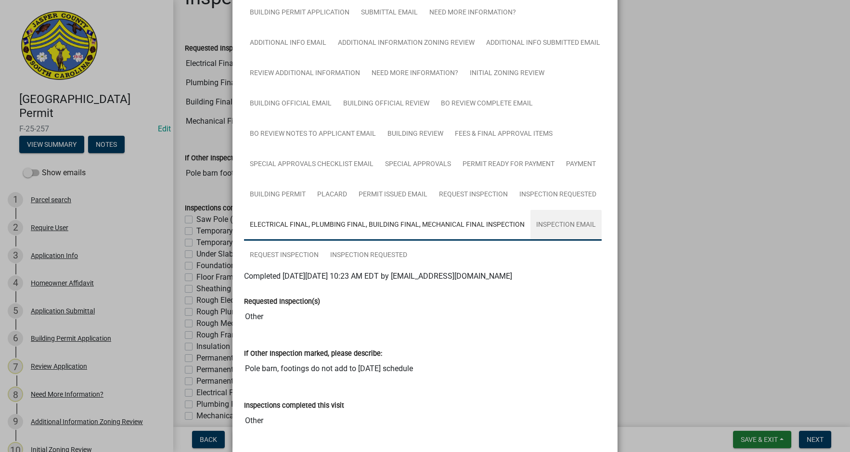
click at [549, 223] on link "Inspection Email" at bounding box center [565, 225] width 71 height 31
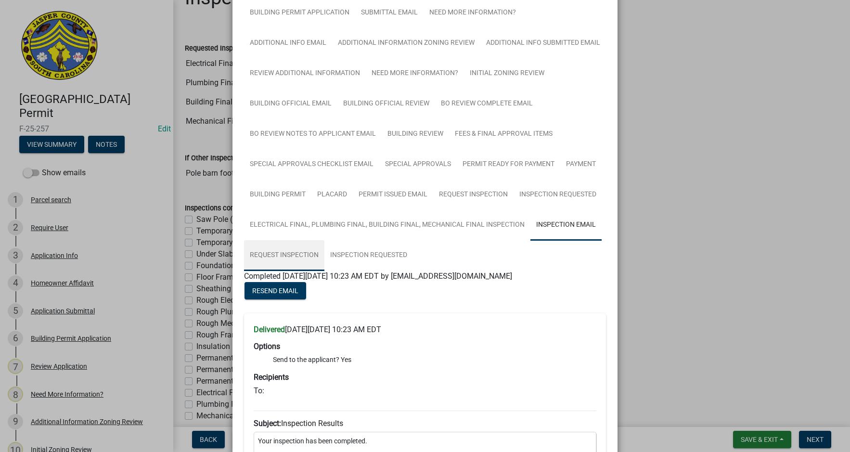
click at [279, 257] on link "Request Inspection" at bounding box center [284, 255] width 80 height 31
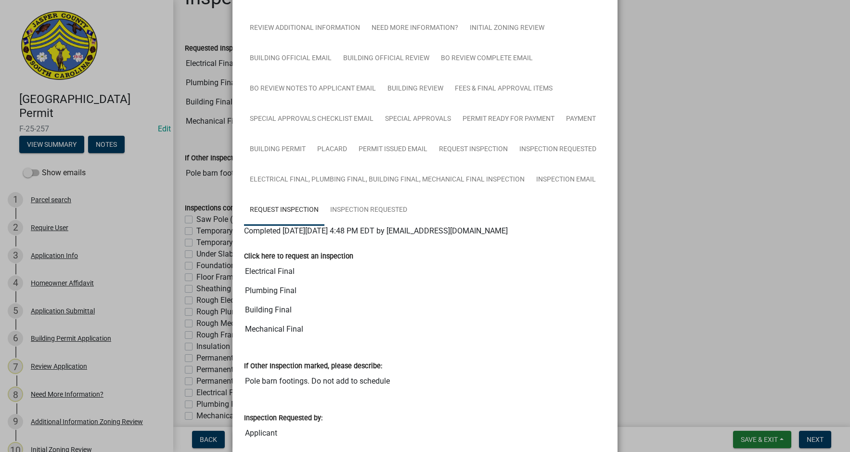
scroll to position [144, 0]
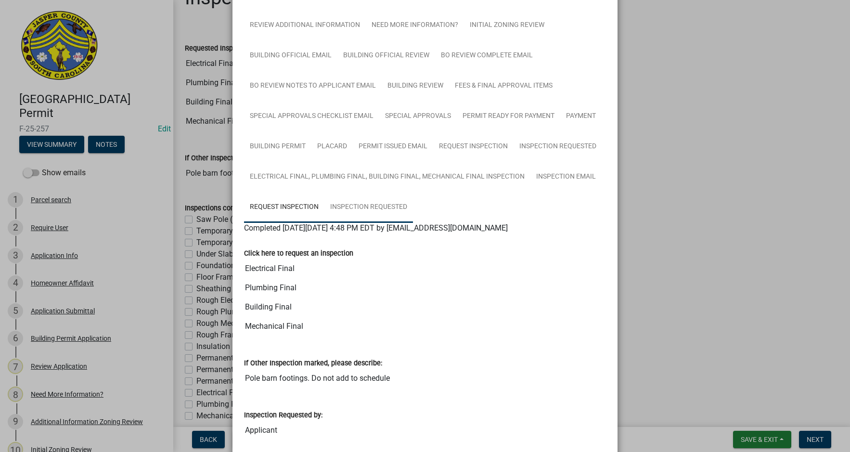
click at [374, 210] on link "Inspection Requested" at bounding box center [368, 207] width 89 height 31
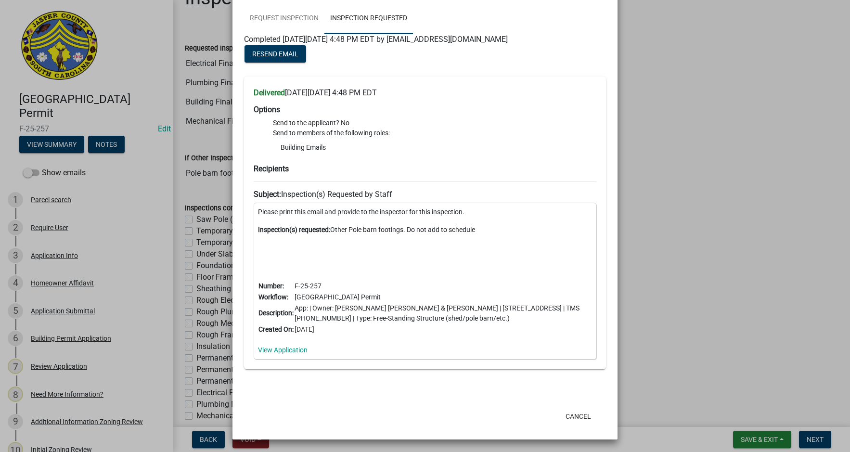
scroll to position [334, 0]
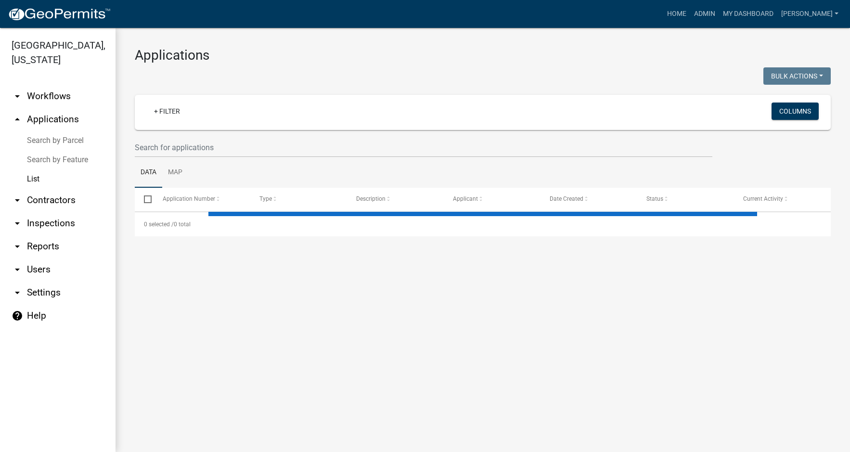
select select "3: 100"
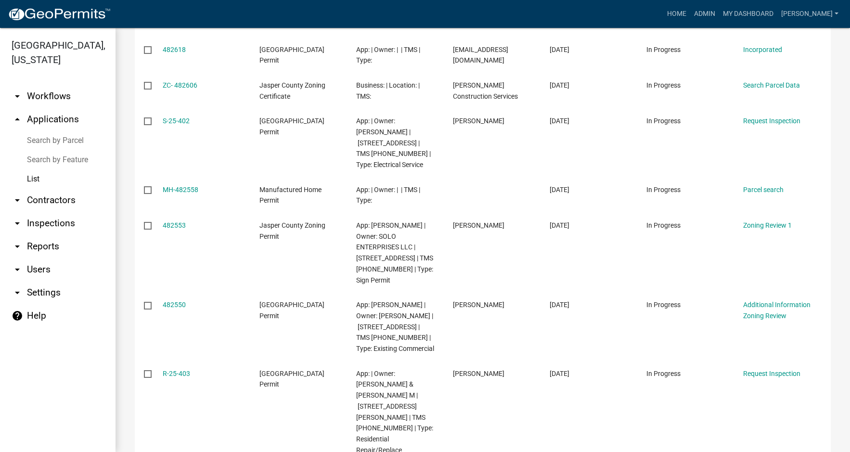
scroll to position [481, 0]
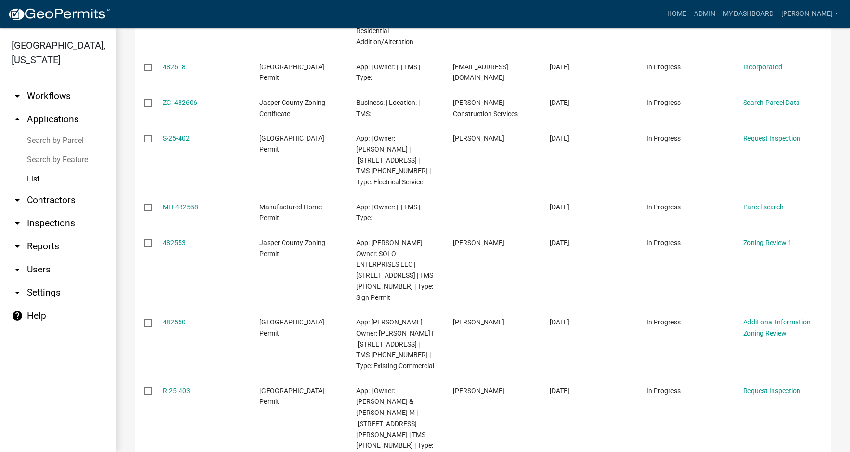
click at [38, 96] on link "arrow_drop_down Workflows" at bounding box center [57, 96] width 115 height 23
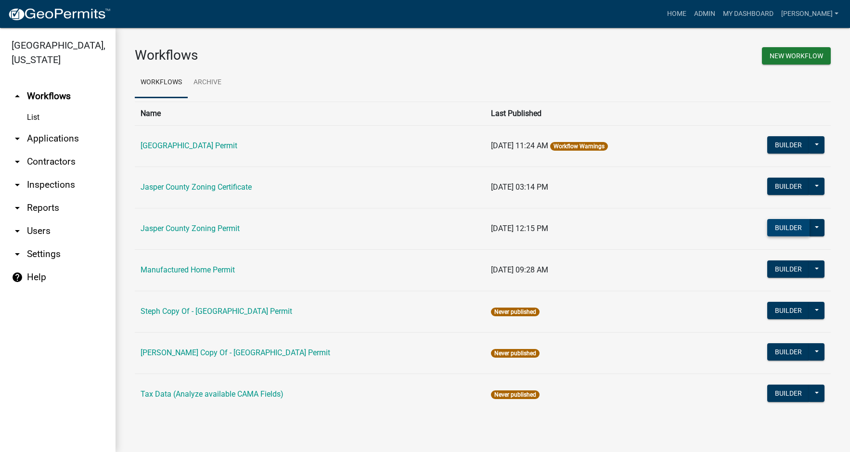
click at [787, 225] on button "Builder" at bounding box center [788, 227] width 42 height 17
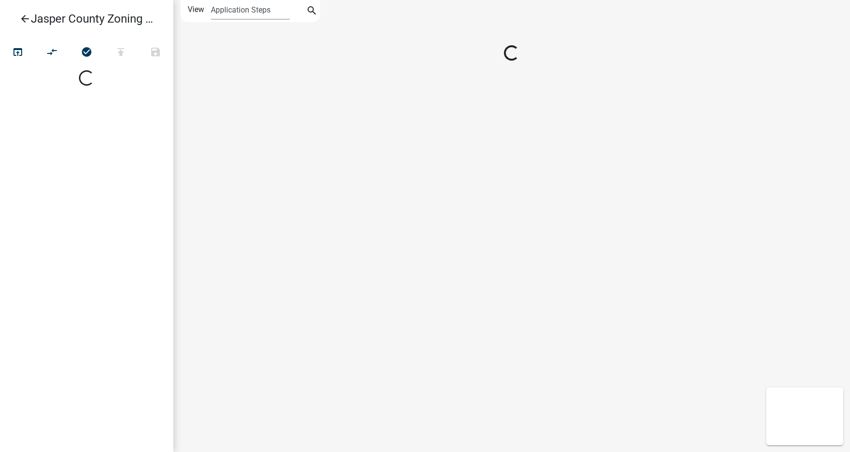
select select
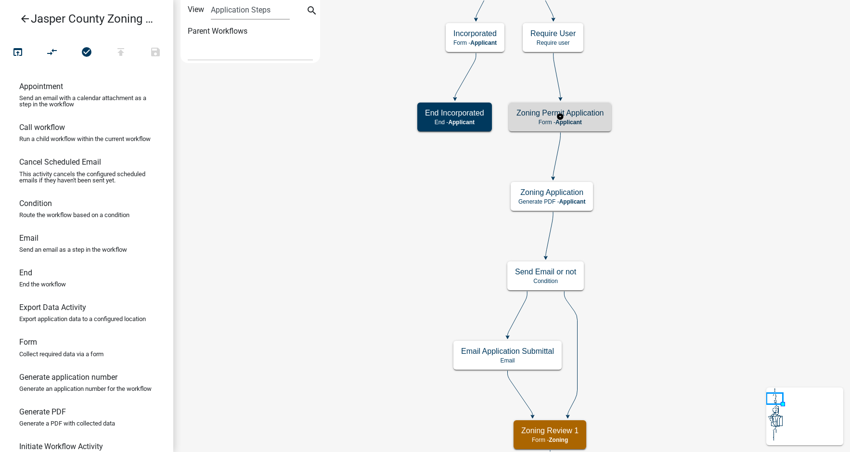
click at [594, 122] on p "Form - Applicant" at bounding box center [559, 122] width 87 height 7
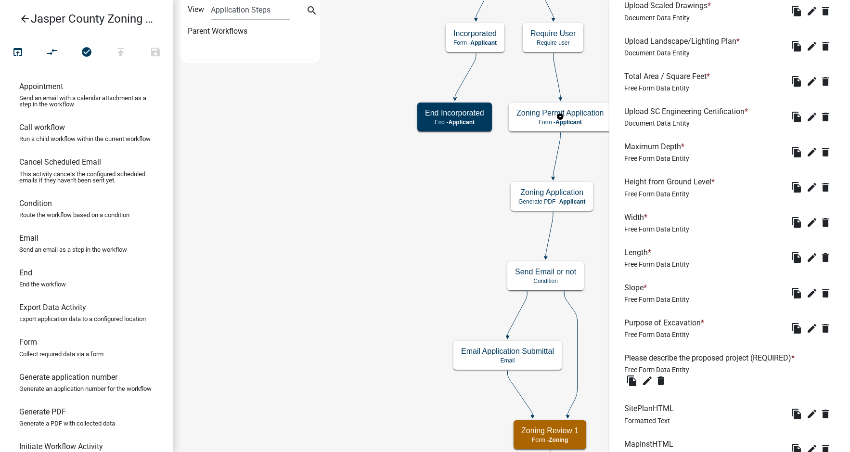
scroll to position [1299, 0]
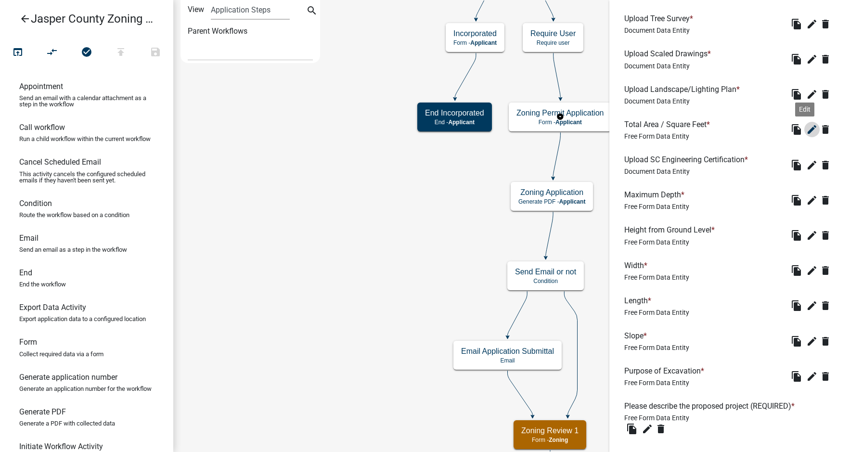
click at [806, 135] on icon "edit" at bounding box center [812, 130] width 12 height 12
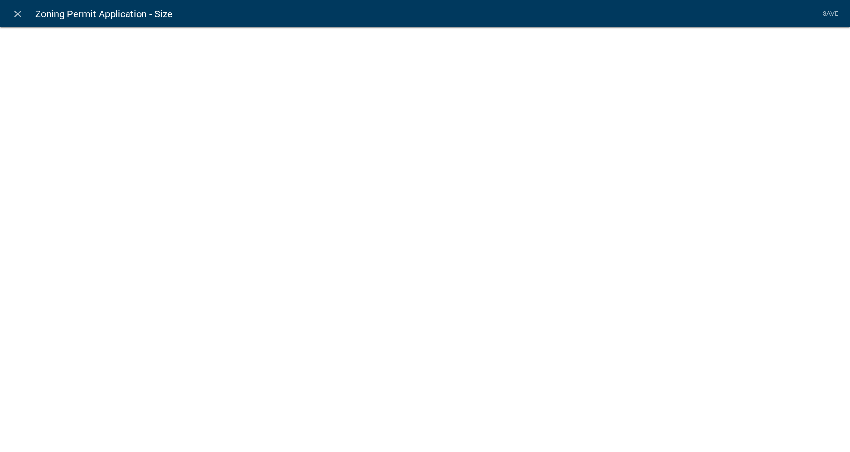
select select
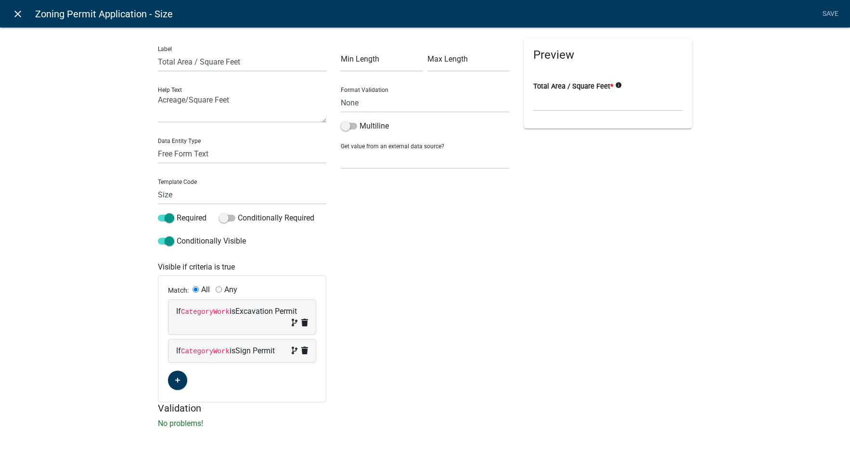
drag, startPoint x: 15, startPoint y: 14, endPoint x: 25, endPoint y: 8, distance: 11.7
click at [16, 14] on icon "close" at bounding box center [18, 14] width 12 height 12
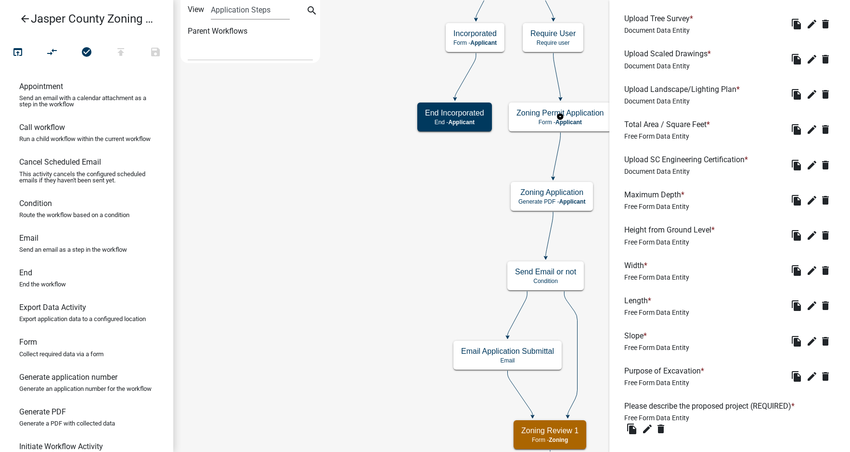
click at [23, 16] on icon "arrow_back" at bounding box center [25, 19] width 12 height 13
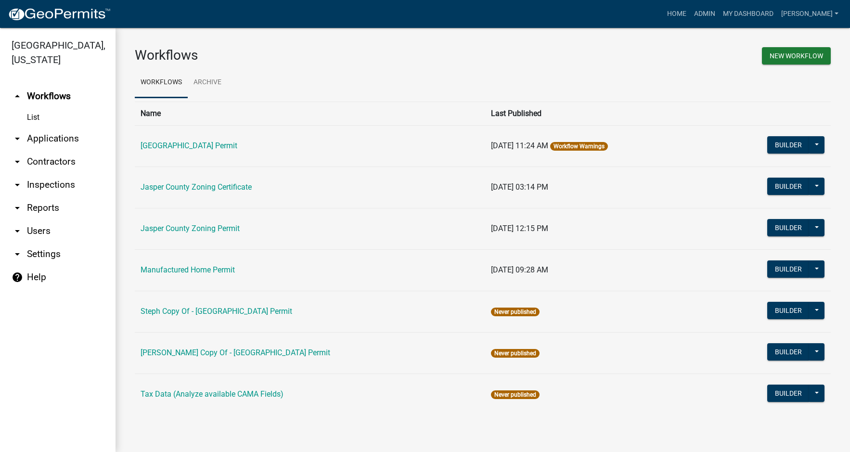
click at [38, 136] on link "arrow_drop_down Applications" at bounding box center [57, 138] width 115 height 23
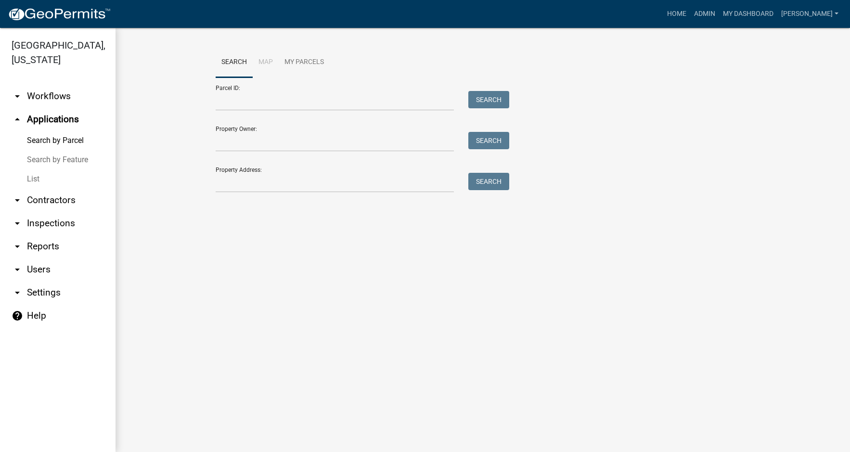
click at [38, 177] on link "List" at bounding box center [57, 178] width 115 height 19
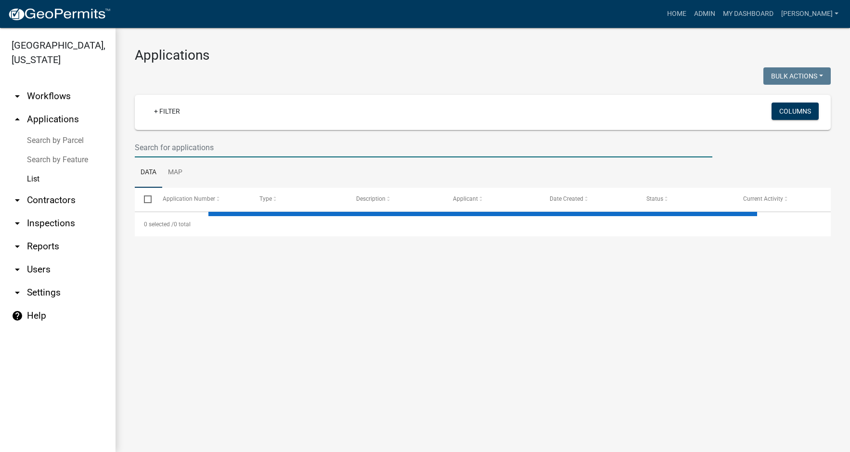
click at [151, 145] on input "text" at bounding box center [423, 148] width 577 height 20
select select "3: 100"
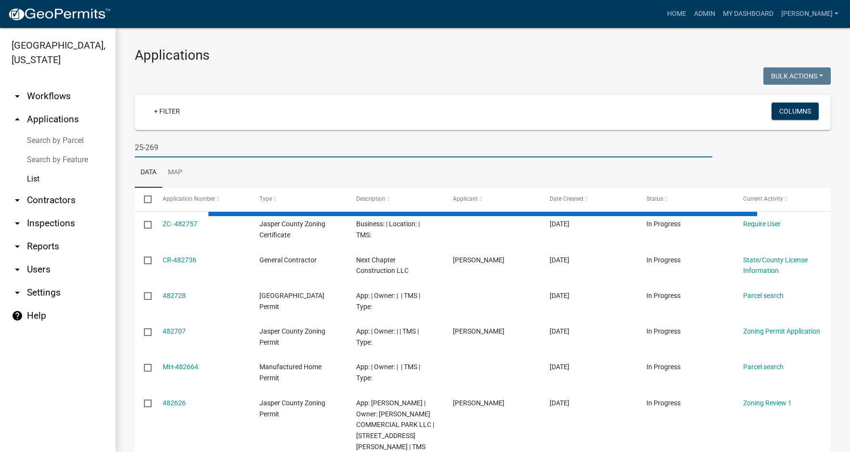
type input "25-269"
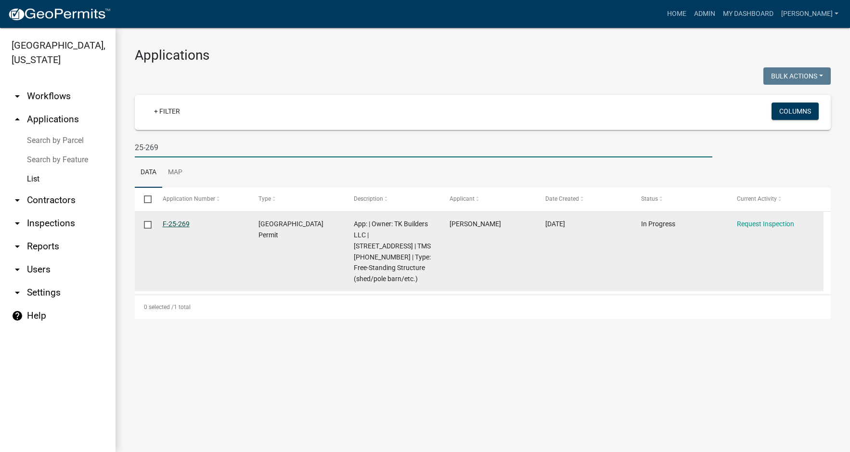
click at [179, 224] on link "F-25-269" at bounding box center [176, 224] width 27 height 8
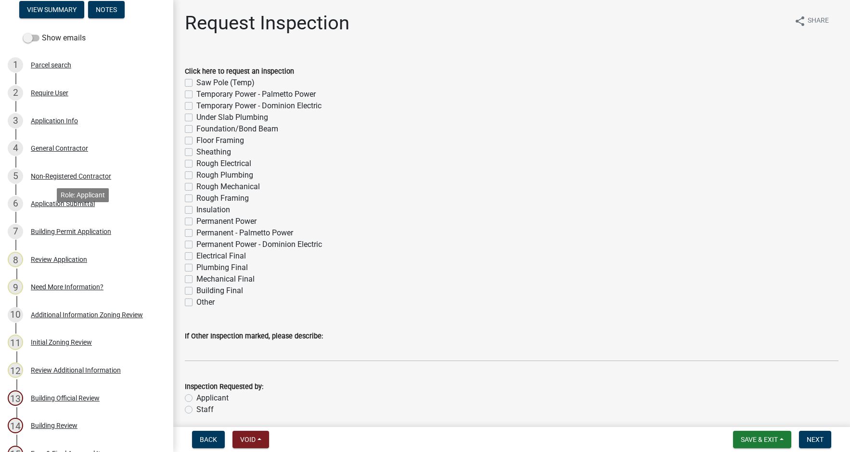
scroll to position [144, 0]
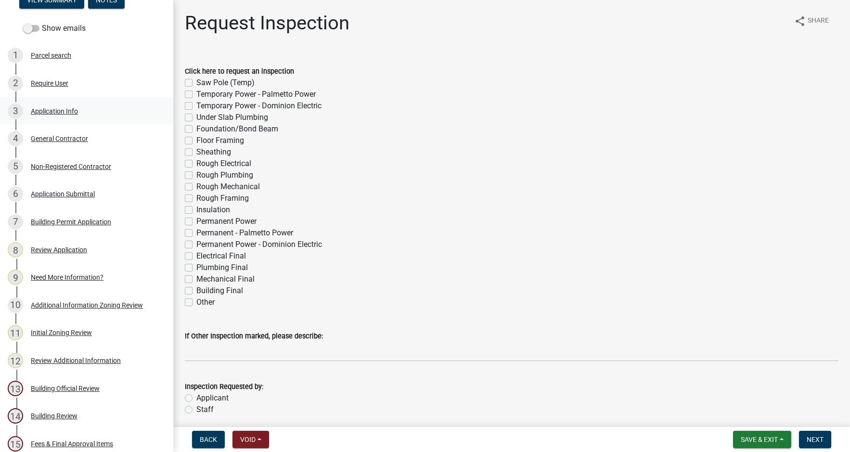
click at [51, 110] on div "Application Info" at bounding box center [54, 111] width 47 height 7
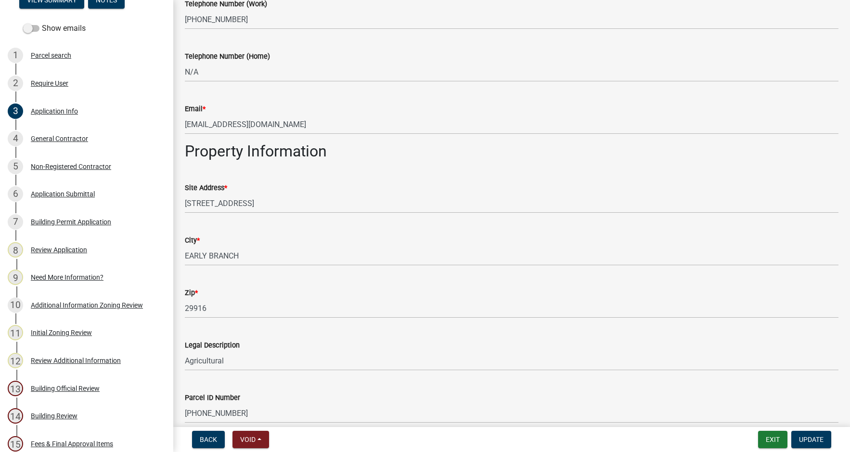
scroll to position [529, 0]
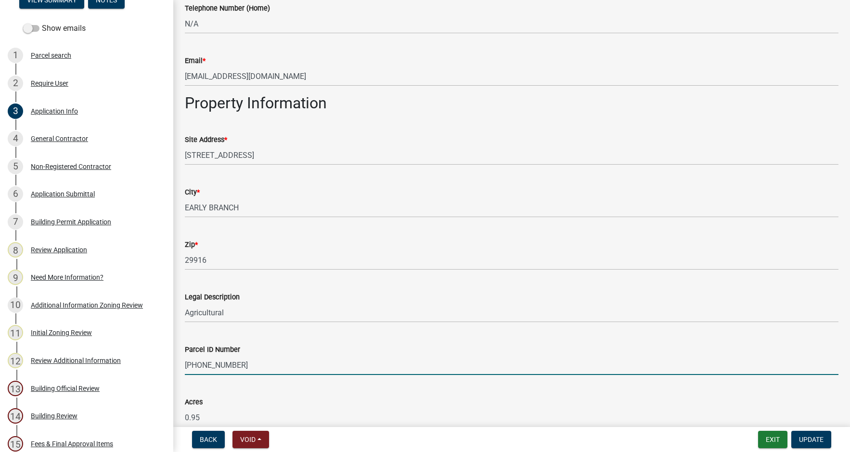
drag, startPoint x: 185, startPoint y: 365, endPoint x: 241, endPoint y: 362, distance: 55.9
click at [241, 362] on input "053-00-03-017" at bounding box center [511, 365] width 653 height 20
click at [257, 351] on div "Parcel ID Number" at bounding box center [511, 349] width 653 height 12
drag, startPoint x: 248, startPoint y: 370, endPoint x: 234, endPoint y: 369, distance: 13.5
click at [234, 369] on input "053-00-03-017" at bounding box center [511, 365] width 653 height 20
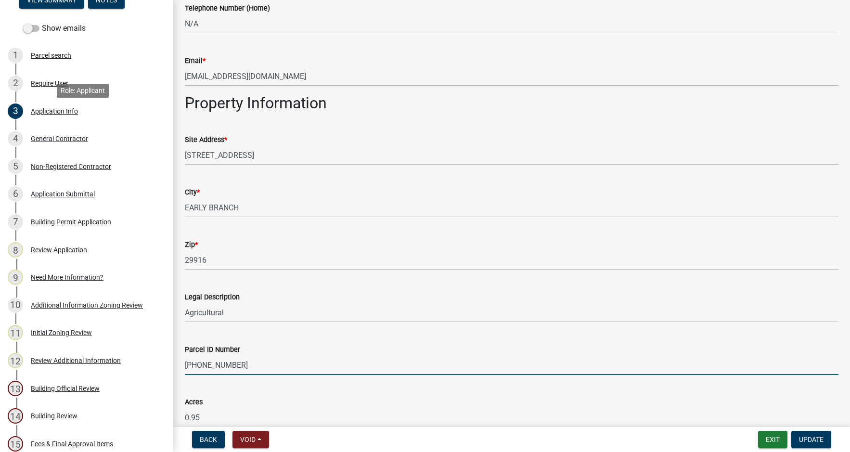
scroll to position [0, 0]
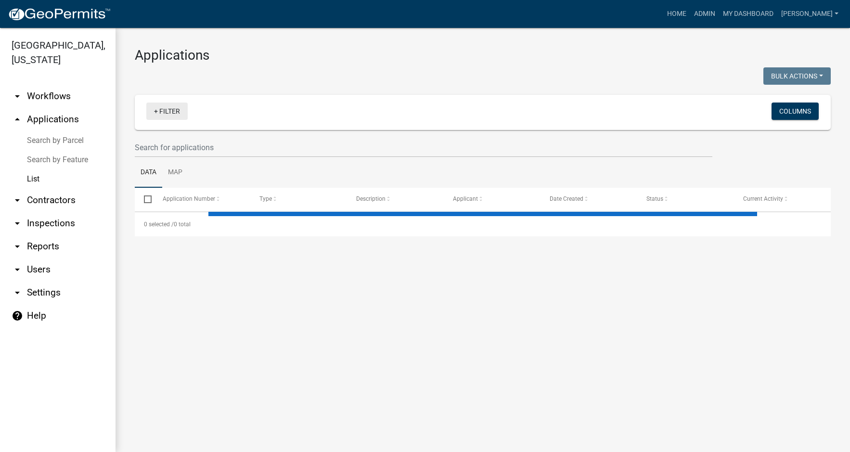
select select "3: 100"
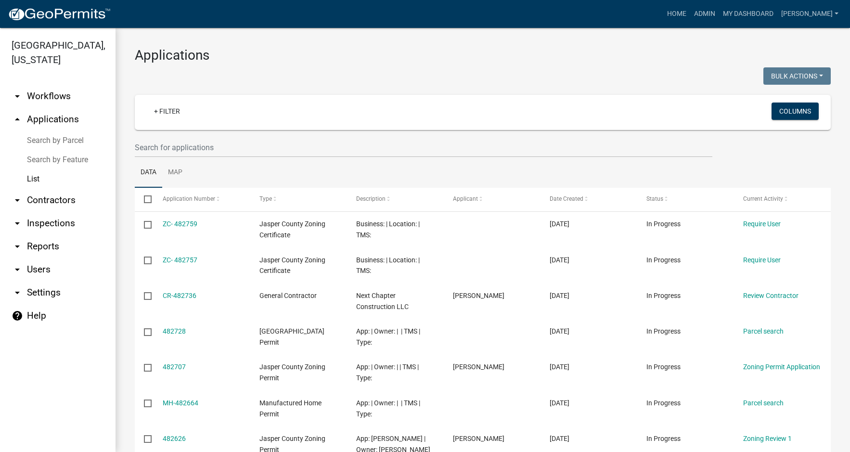
click at [46, 94] on link "arrow_drop_down Workflows" at bounding box center [57, 96] width 115 height 23
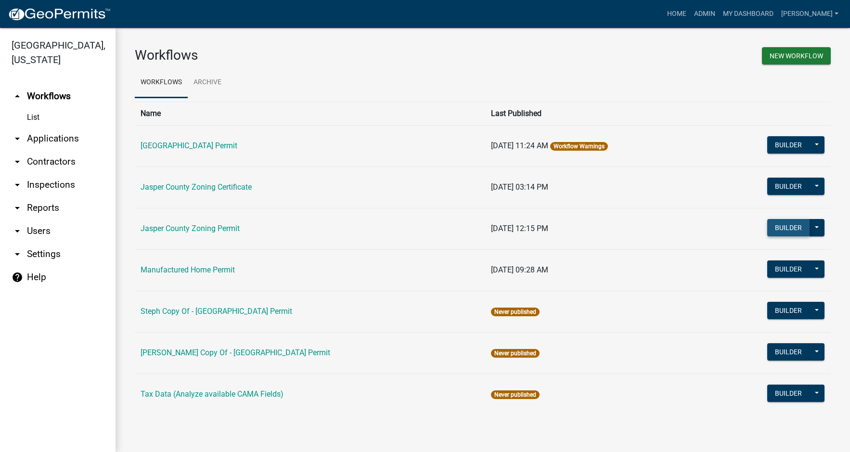
click at [792, 227] on button "Builder" at bounding box center [788, 227] width 42 height 17
select select
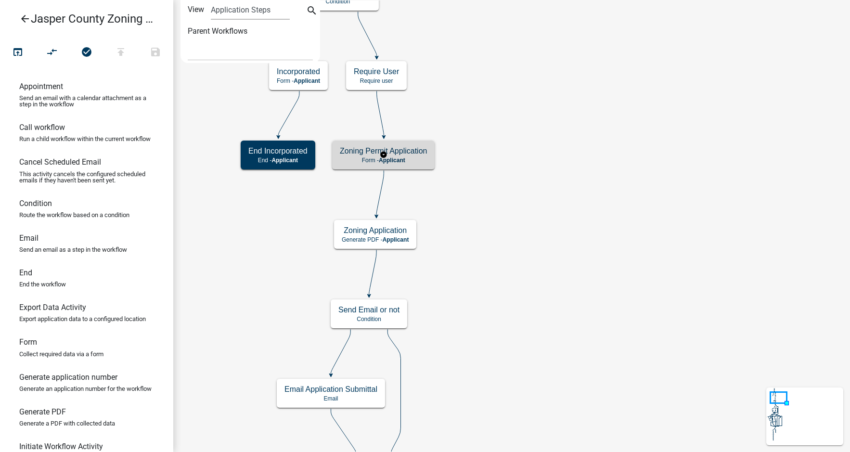
click at [409, 157] on p "Form - Applicant" at bounding box center [383, 160] width 87 height 7
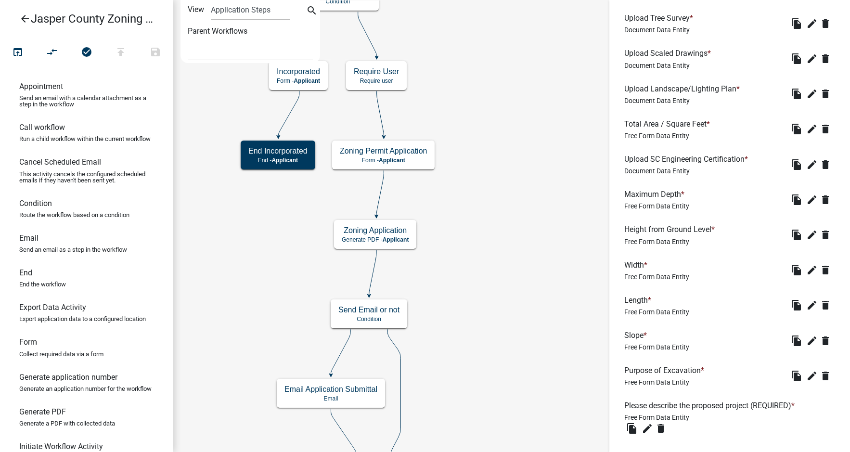
scroll to position [1299, 0]
click at [806, 135] on icon "edit" at bounding box center [812, 130] width 12 height 12
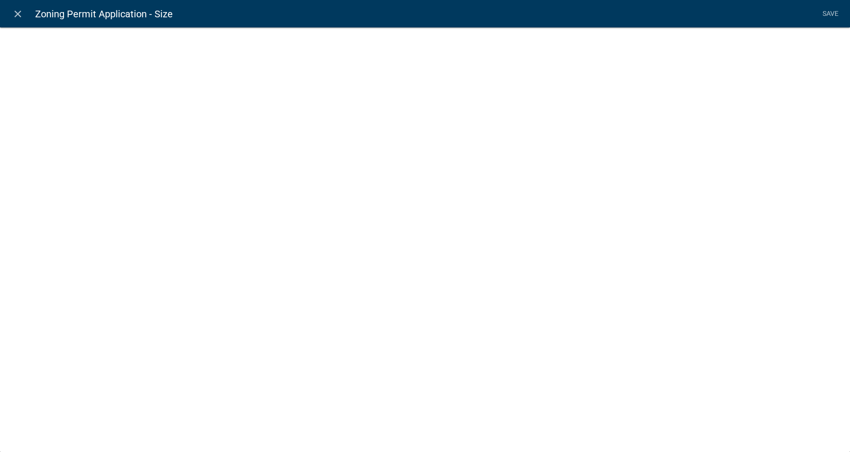
select select
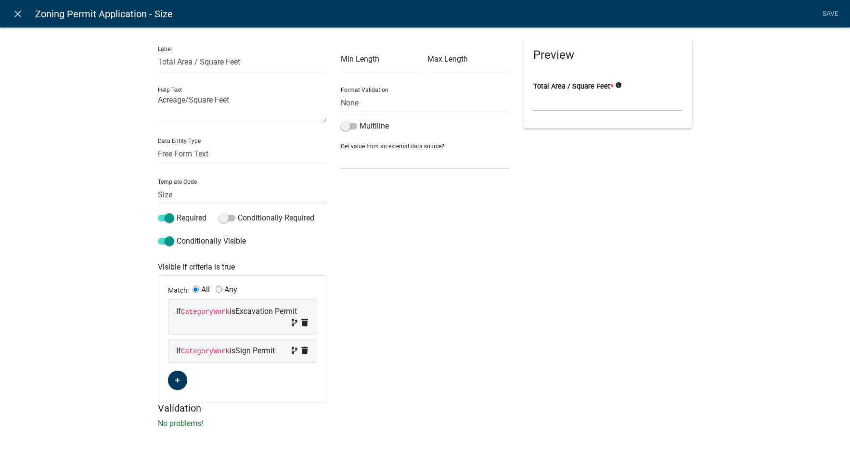
click at [218, 289] on input "Any" at bounding box center [219, 289] width 6 height 6
radio input "true"
radio input "false"
click at [832, 11] on link "Save" at bounding box center [830, 14] width 24 height 18
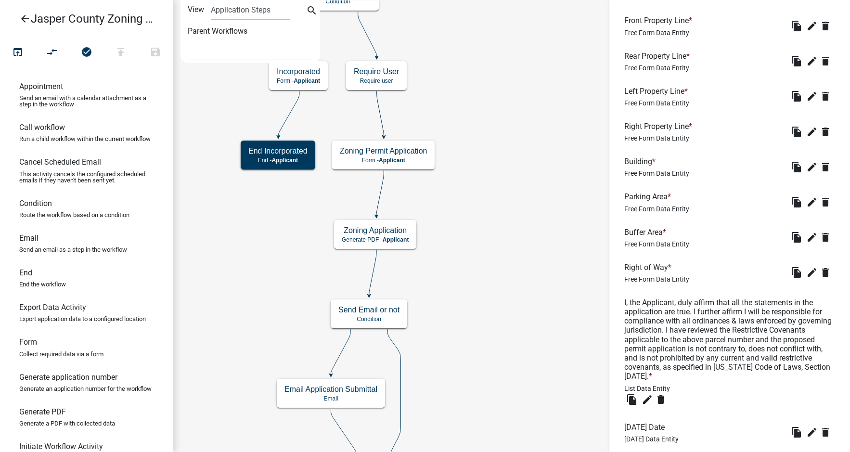
scroll to position [2052, 0]
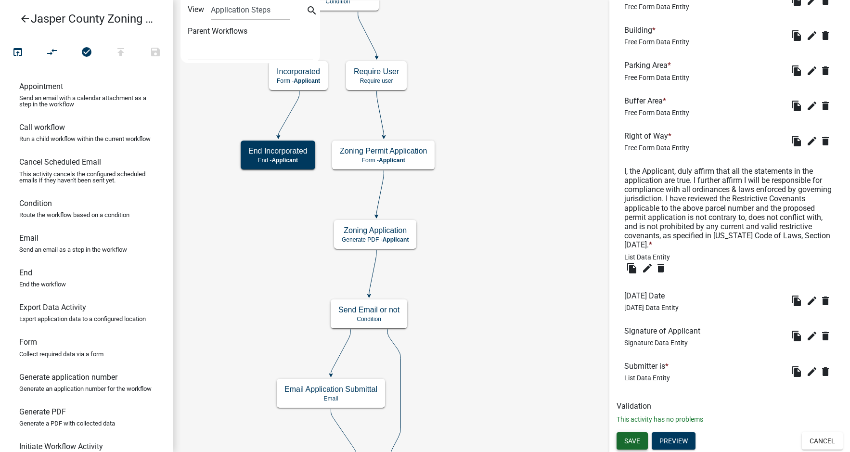
click at [632, 442] on span "Save" at bounding box center [632, 441] width 16 height 8
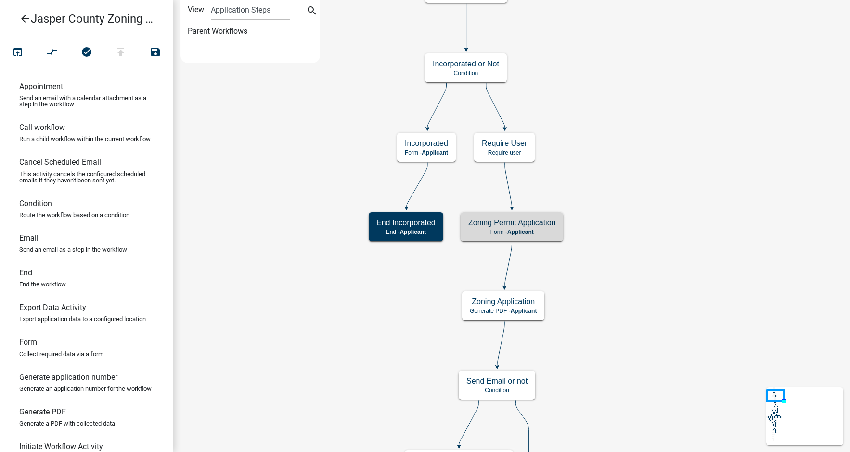
scroll to position [0, 0]
click at [119, 54] on icon "publish" at bounding box center [121, 52] width 12 height 13
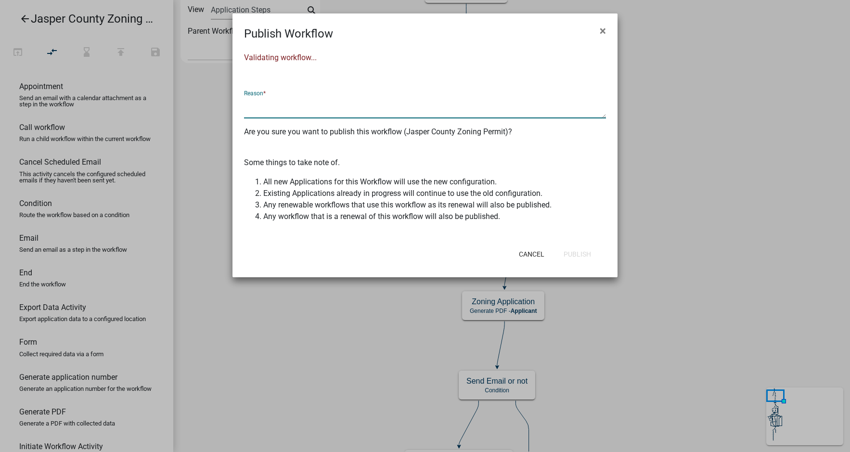
click at [273, 107] on textarea at bounding box center [425, 107] width 362 height 22
type textarea "Changed conditions for Total Area/Square Feet"
click at [584, 253] on button "Publish" at bounding box center [577, 253] width 43 height 17
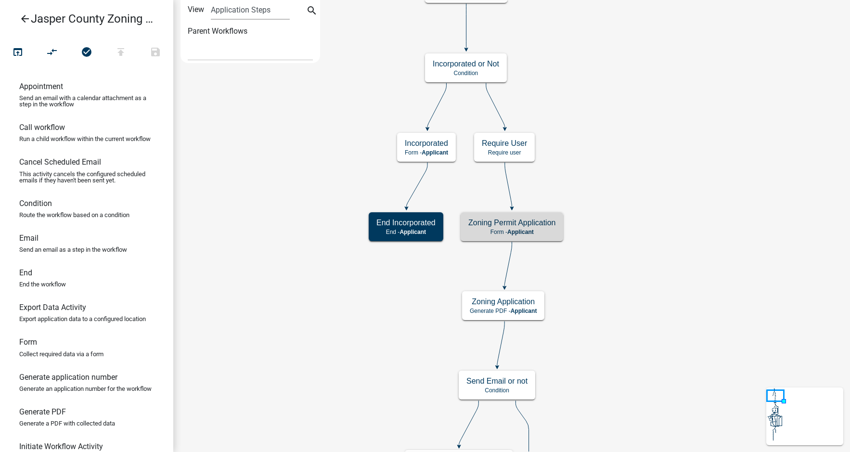
click at [22, 16] on icon "arrow_back" at bounding box center [25, 19] width 12 height 13
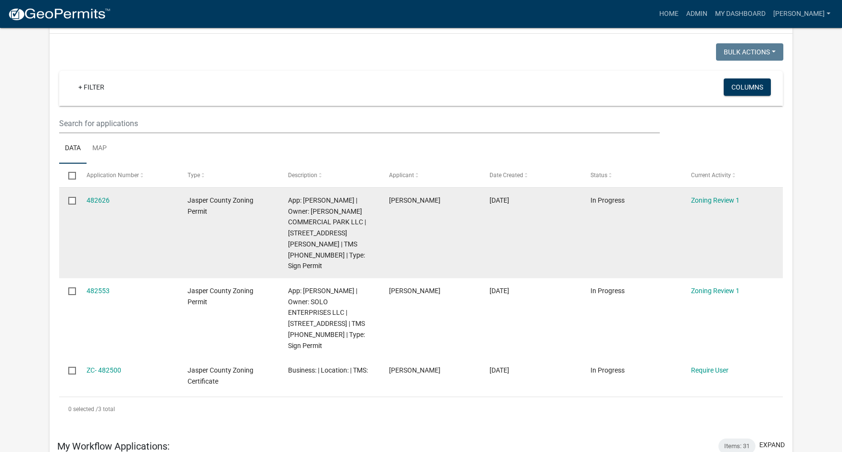
scroll to position [96, 0]
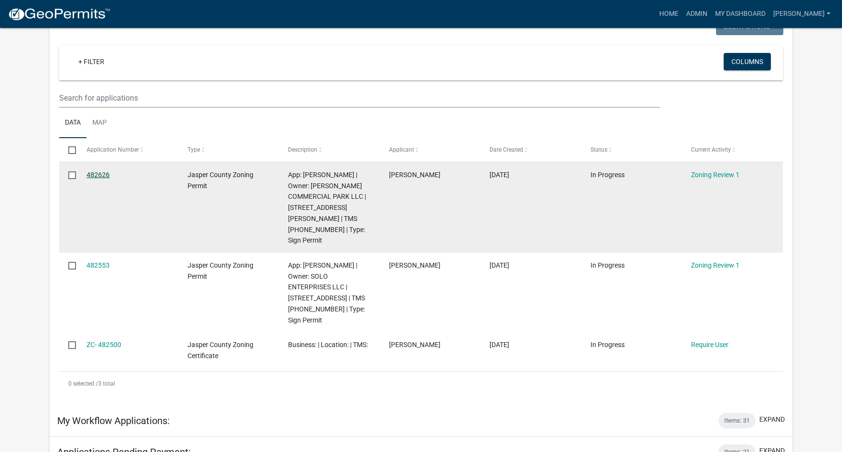
click at [100, 174] on link "482626" at bounding box center [98, 175] width 23 height 8
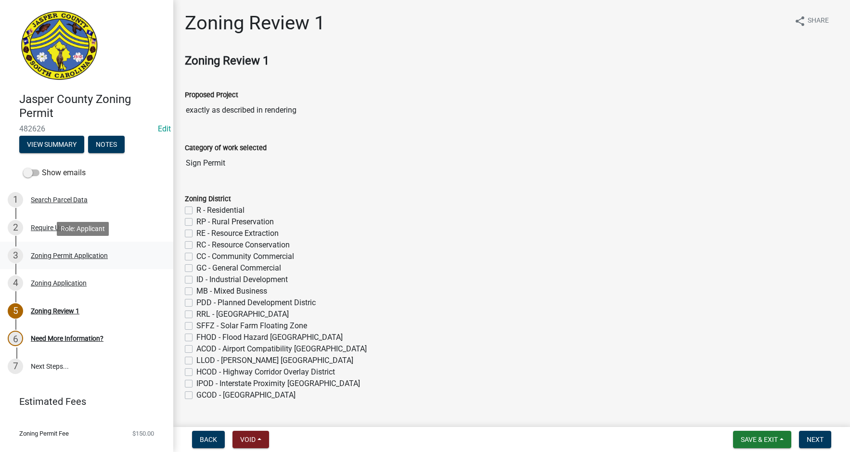
click at [62, 254] on div "Zoning Permit Application" at bounding box center [69, 255] width 77 height 7
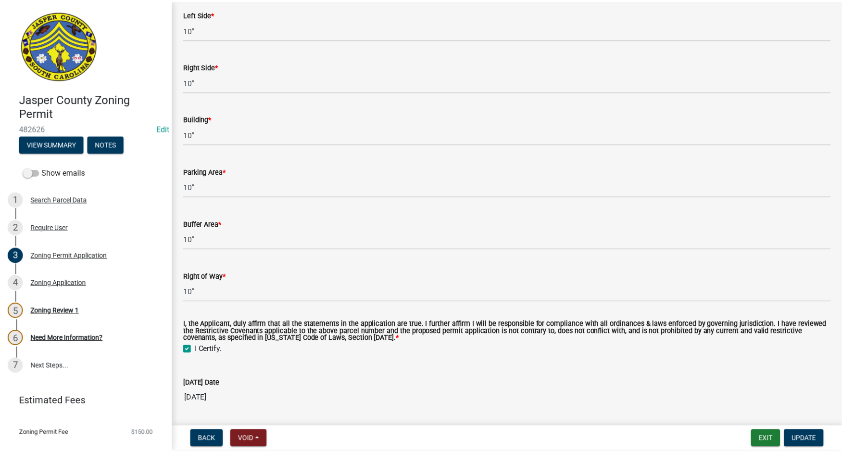
scroll to position [2838, 0]
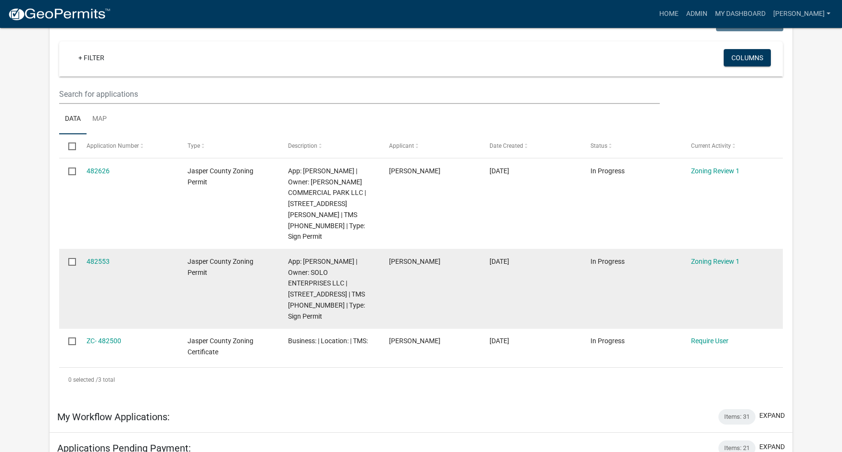
scroll to position [144, 0]
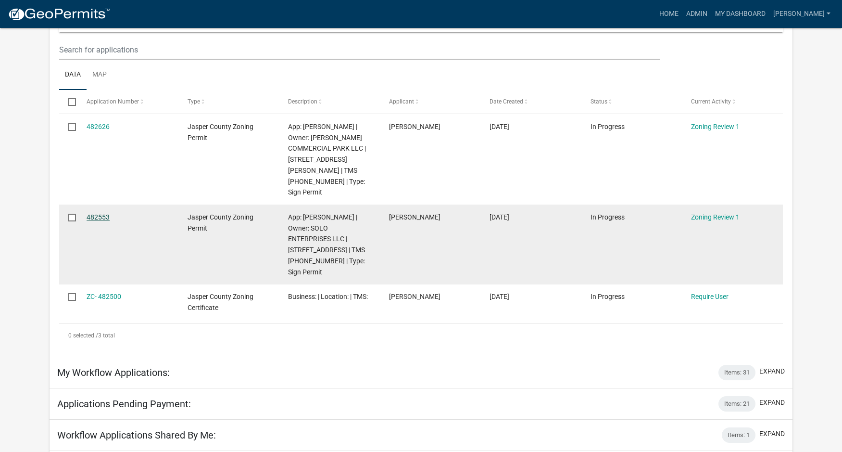
click at [97, 213] on link "482553" at bounding box center [98, 217] width 23 height 8
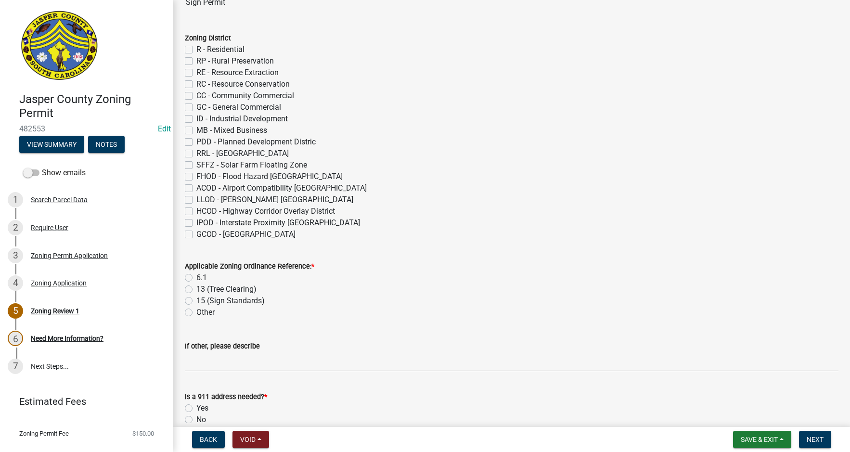
scroll to position [192, 0]
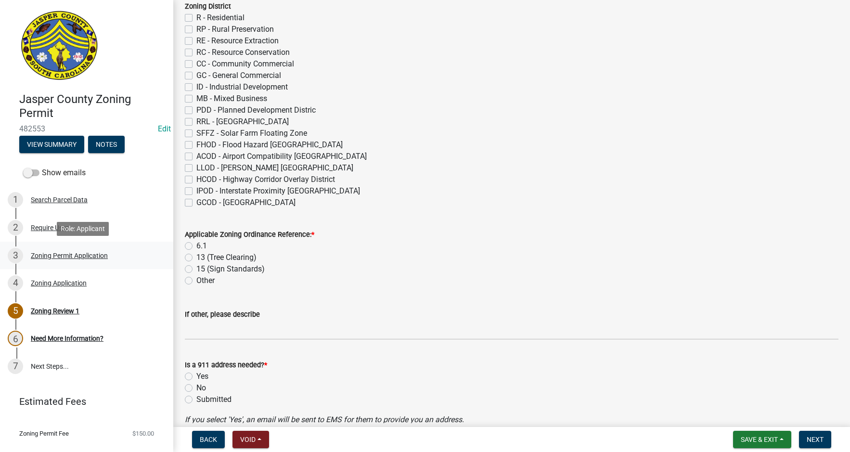
click at [53, 253] on div "Zoning Permit Application" at bounding box center [69, 255] width 77 height 7
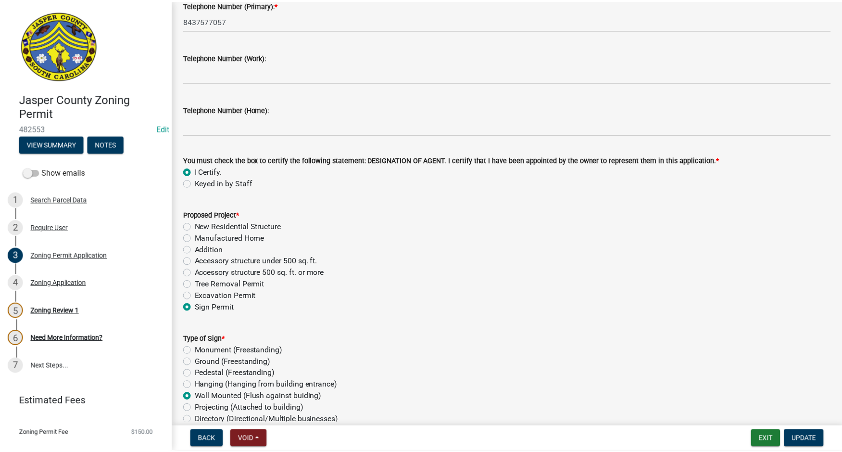
scroll to position [1058, 0]
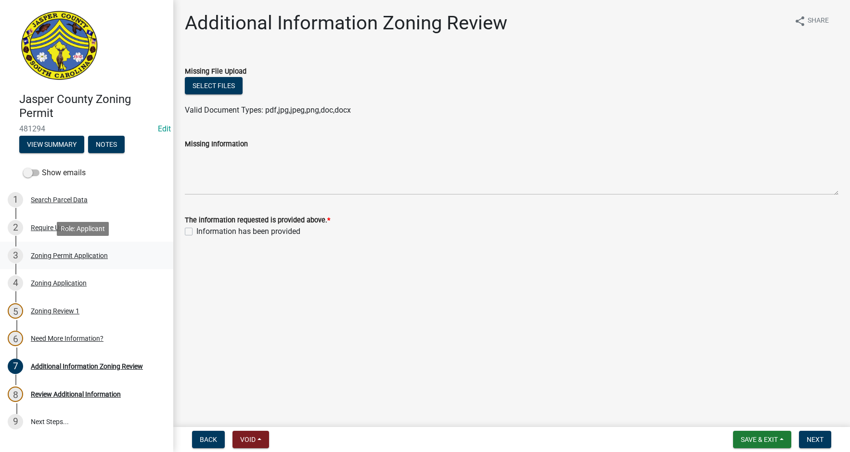
click at [59, 253] on div "Zoning Permit Application" at bounding box center [69, 255] width 77 height 7
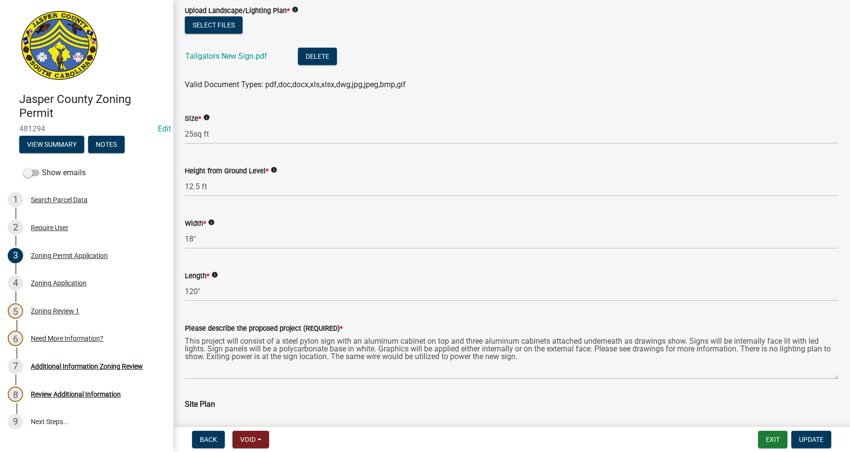
scroll to position [1732, 0]
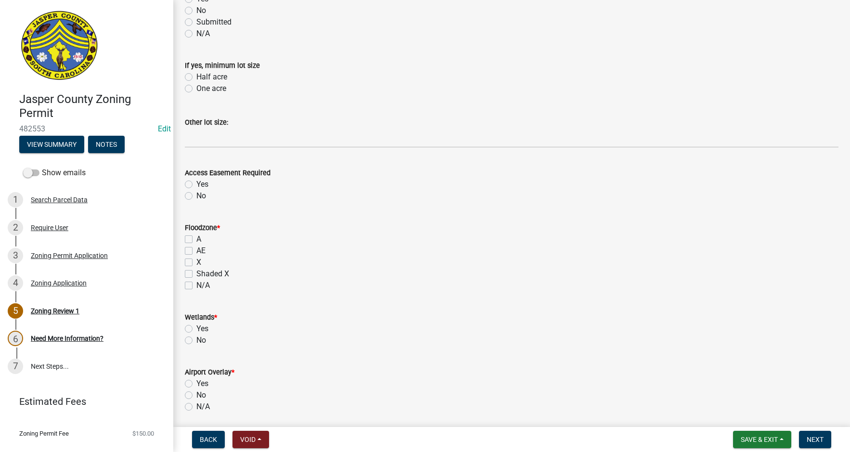
scroll to position [770, 0]
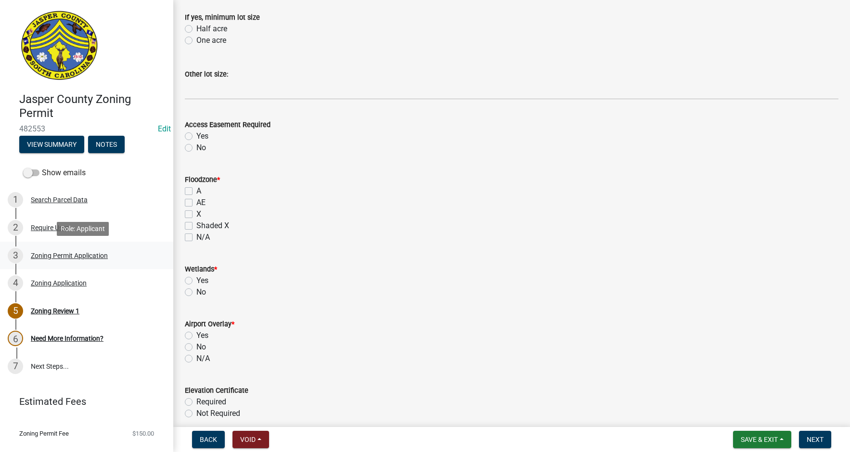
click at [56, 259] on div "Zoning Permit Application" at bounding box center [69, 255] width 77 height 7
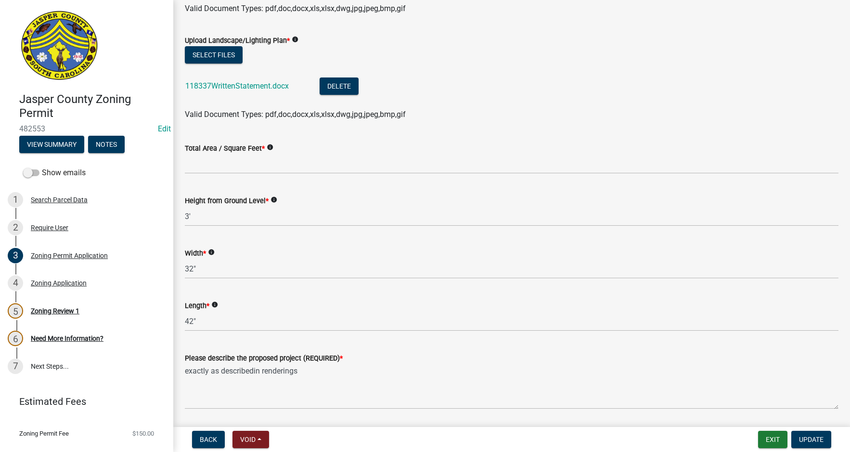
scroll to position [1636, 0]
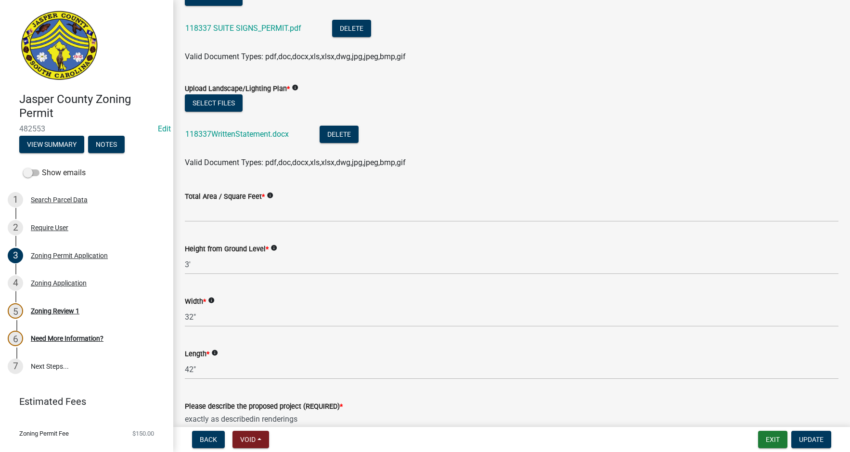
click at [588, 128] on li "118337WrittenStatement.docx Delete" at bounding box center [511, 135] width 653 height 35
